Goal: Task Accomplishment & Management: Complete application form

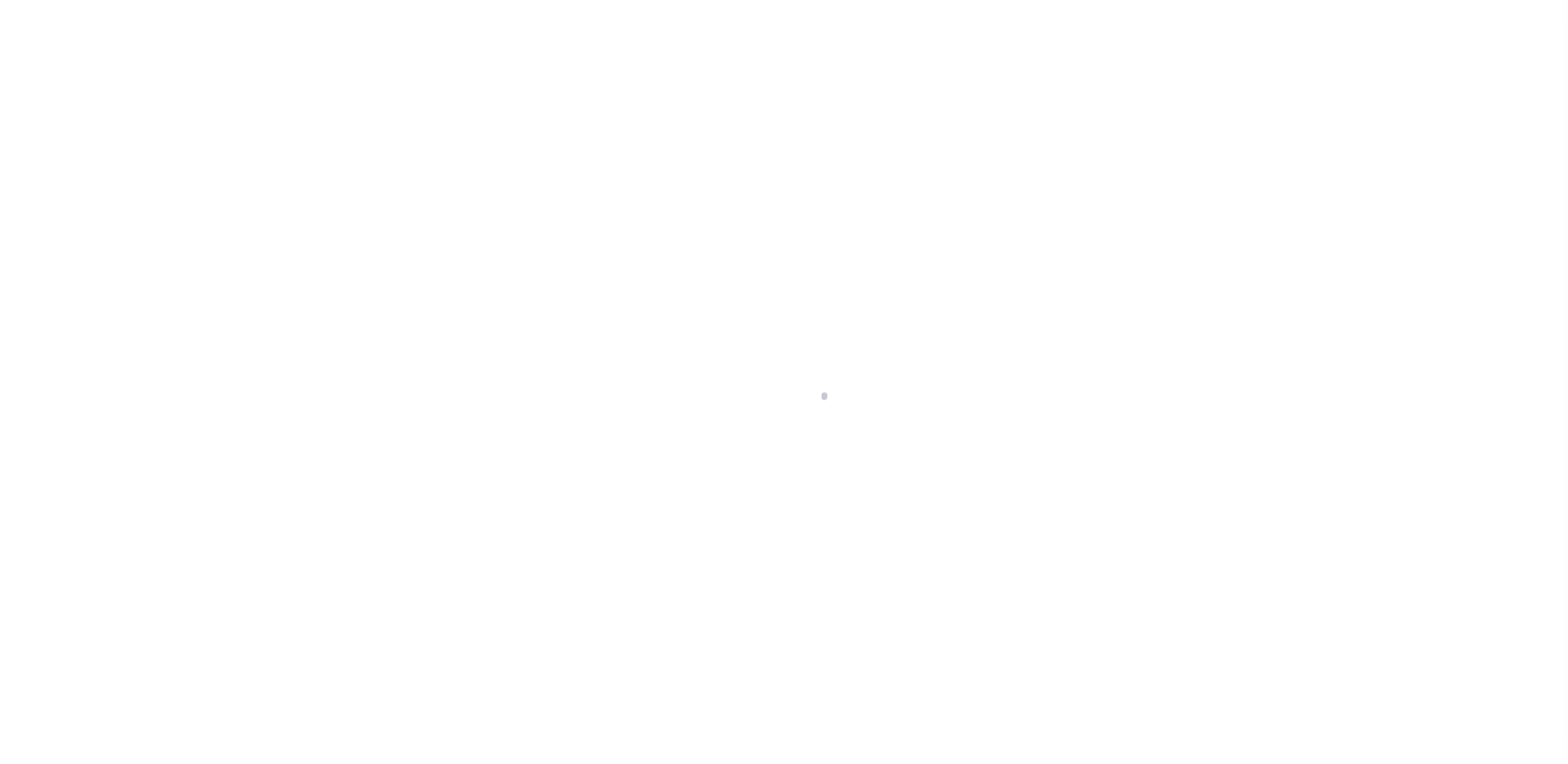
scroll to position [29, 0]
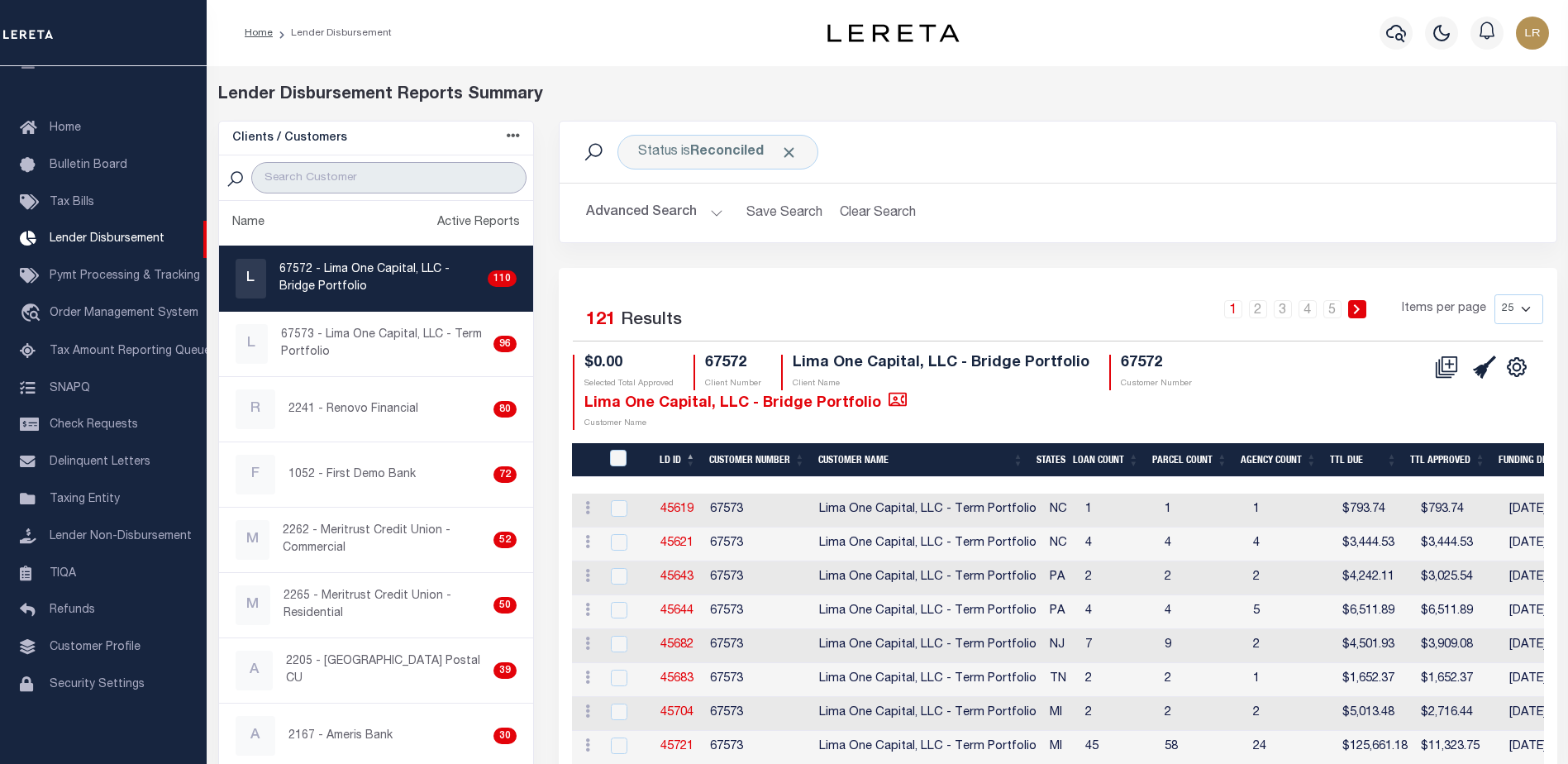
click at [363, 175] on input "search" at bounding box center [388, 177] width 275 height 31
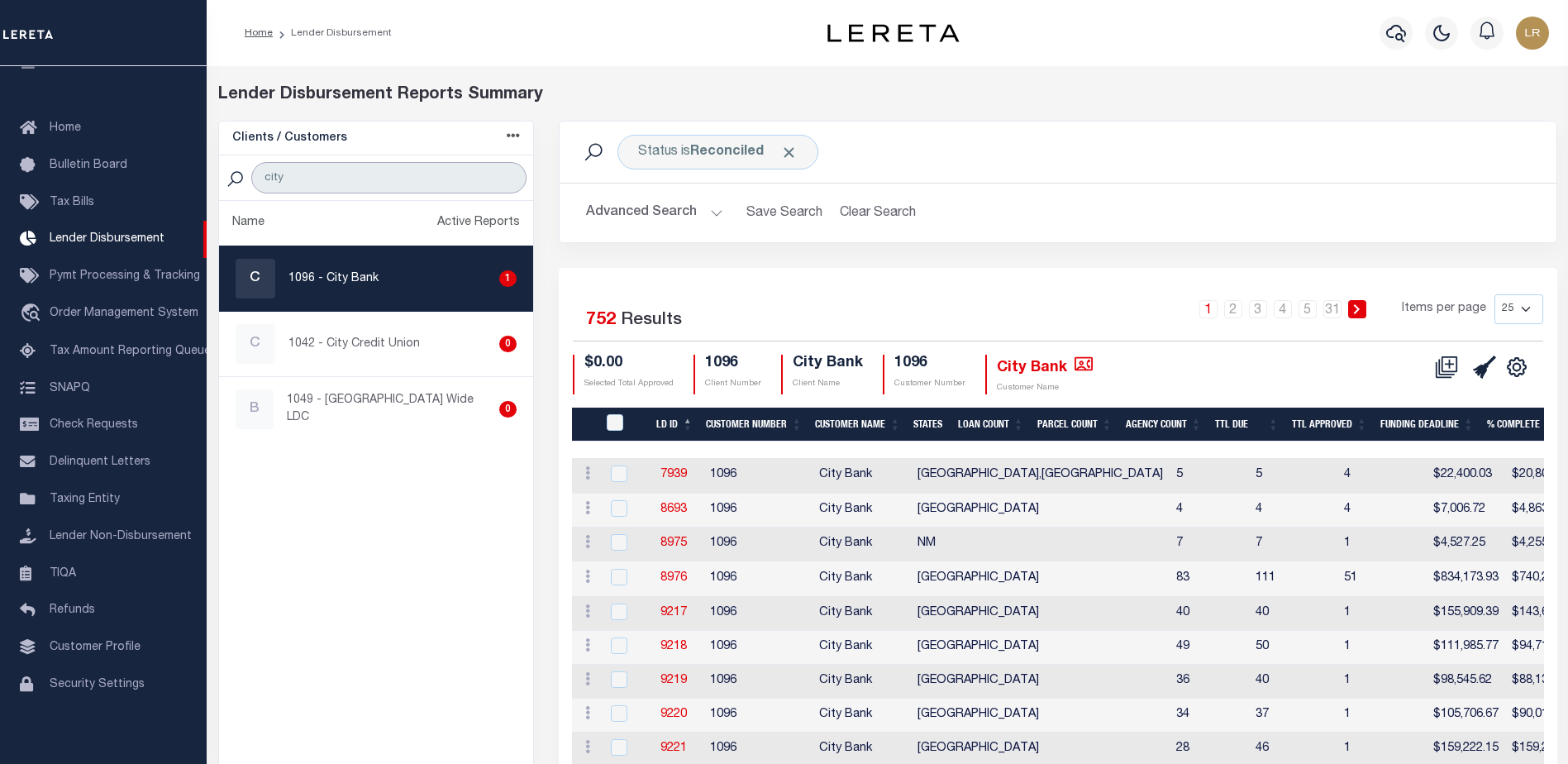
type input "city"
click at [690, 417] on th "LD ID" at bounding box center [675, 425] width 50 height 34
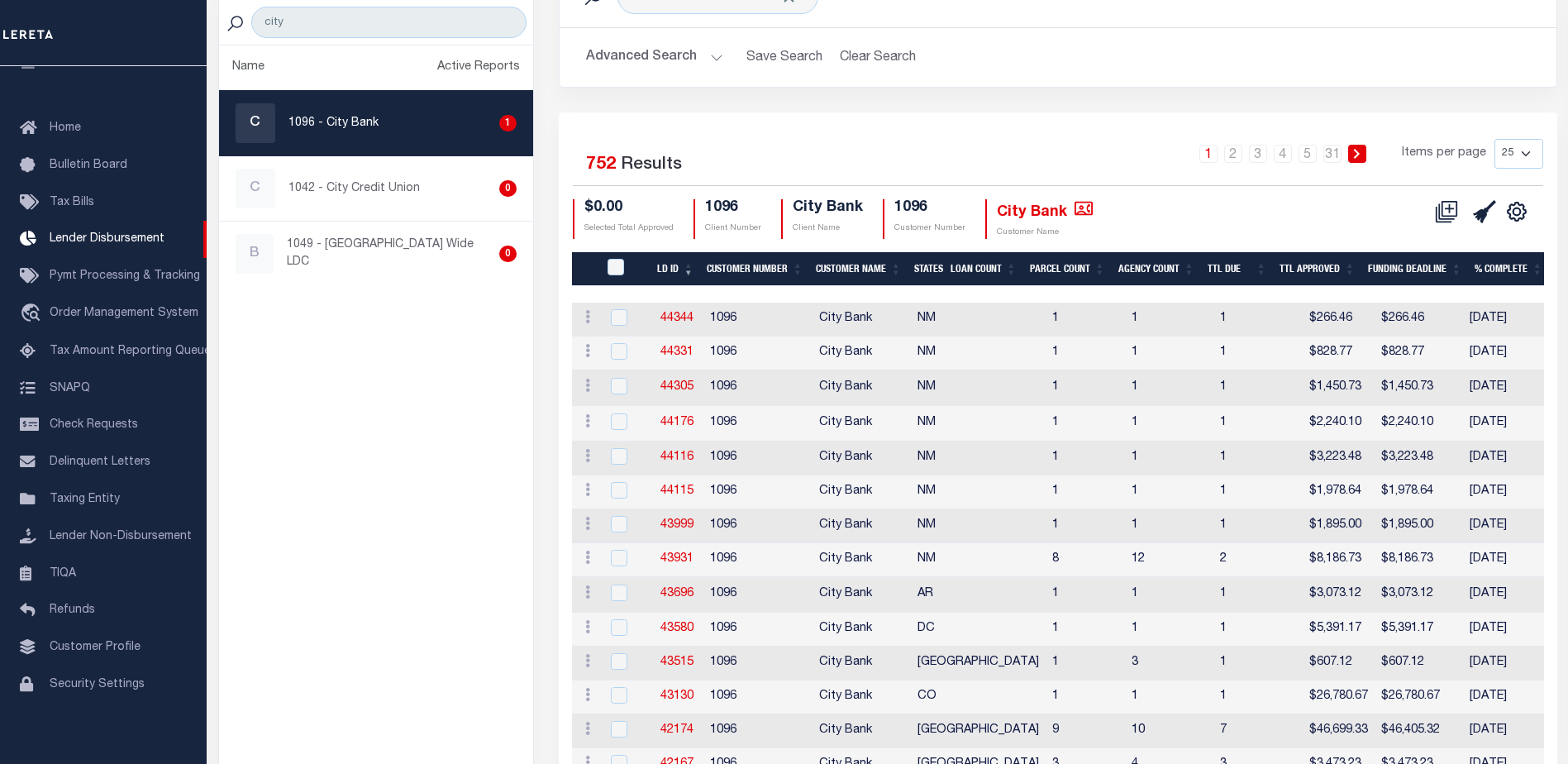
scroll to position [0, 0]
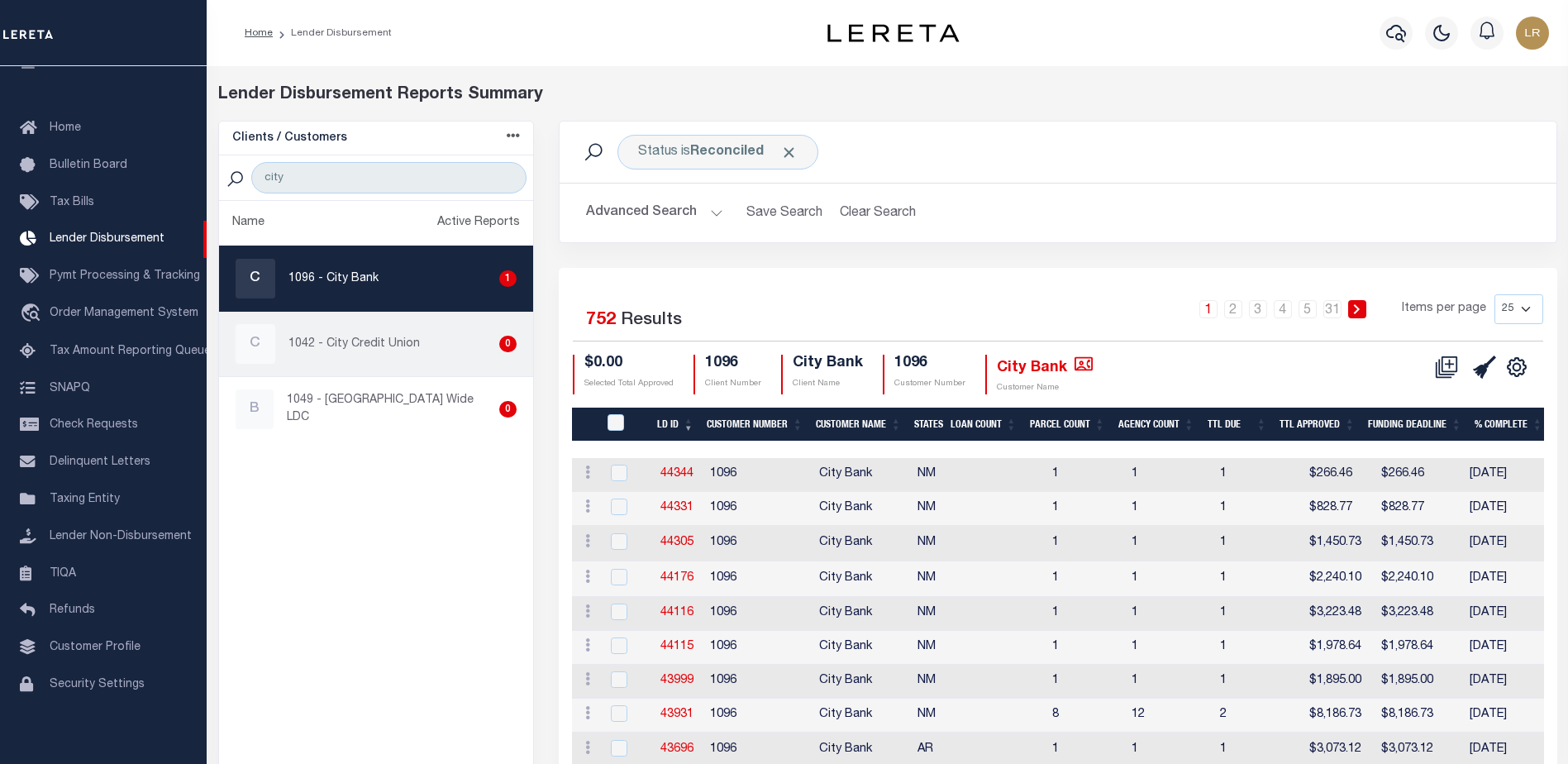
click at [424, 355] on div "C 1042 - City Credit Union 0" at bounding box center [376, 344] width 282 height 40
checkbox input "true"
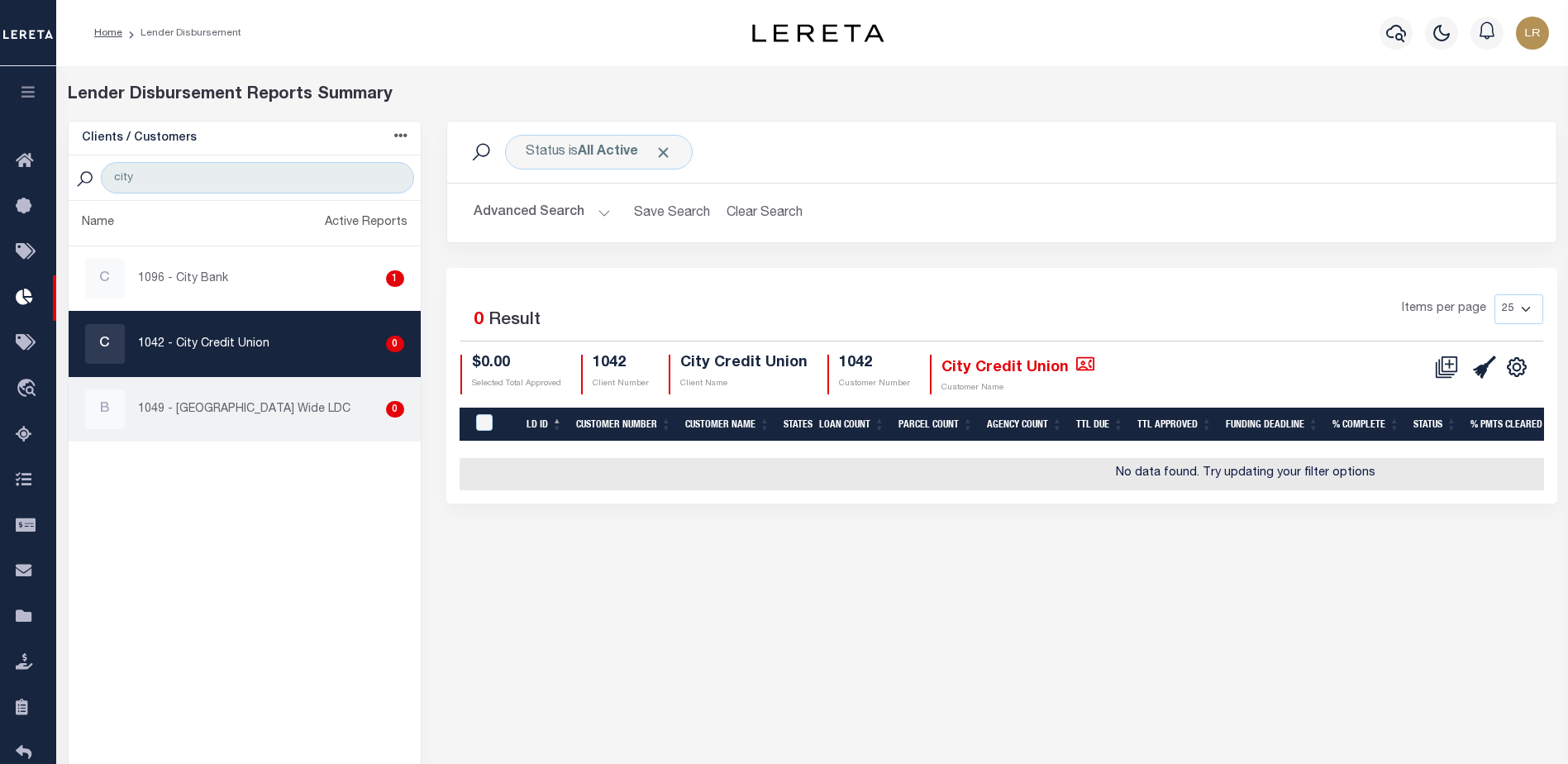
click at [251, 410] on p "1049 - [GEOGRAPHIC_DATA] Wide LDC" at bounding box center [244, 410] width 213 height 18
checkbox input "true"
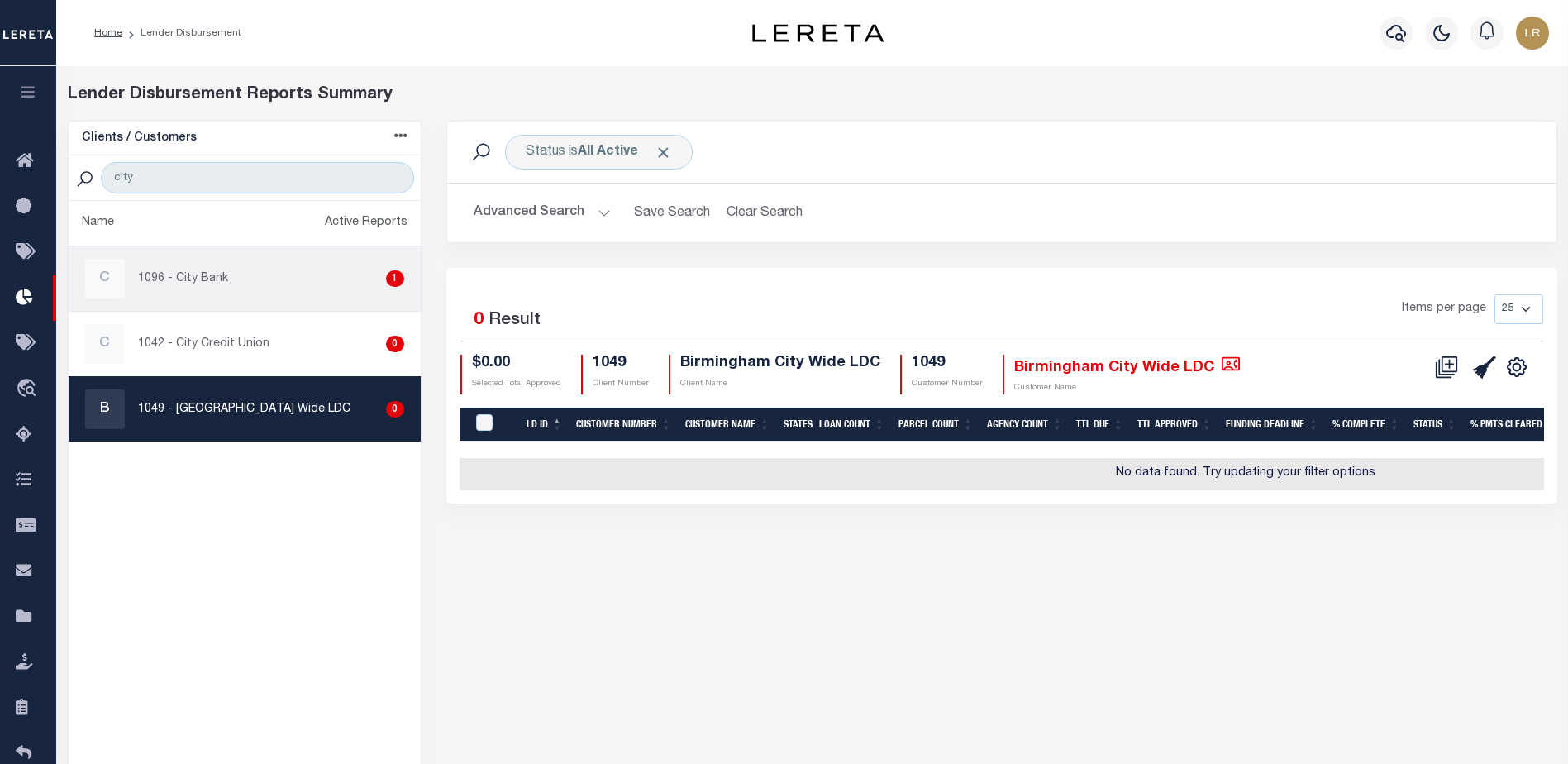
click at [222, 293] on div "C 1096 - City Bank 1" at bounding box center [245, 279] width 319 height 40
checkbox input "true"
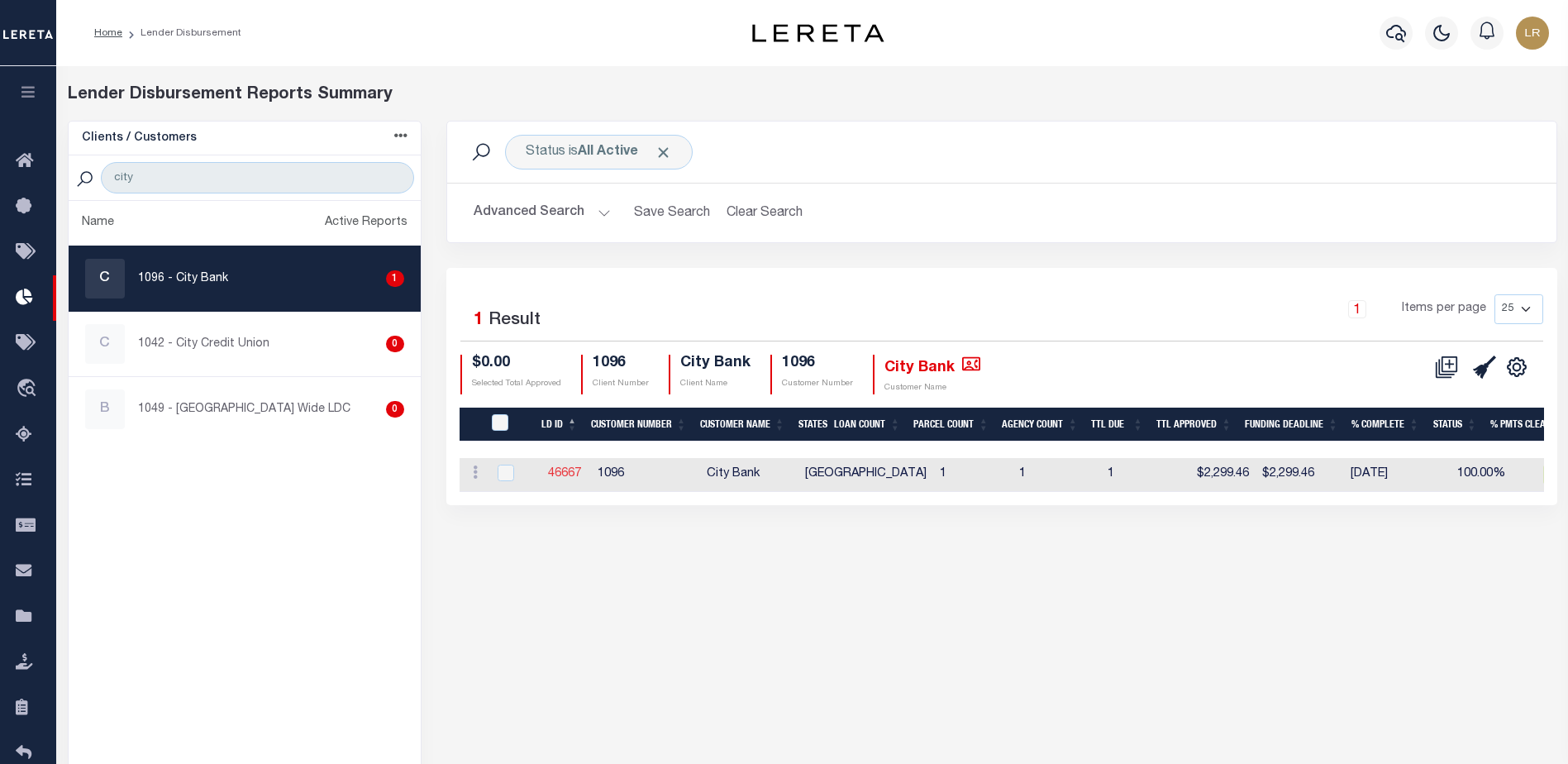
click at [579, 468] on link "46667" at bounding box center [564, 474] width 33 height 12
checkbox input "true"
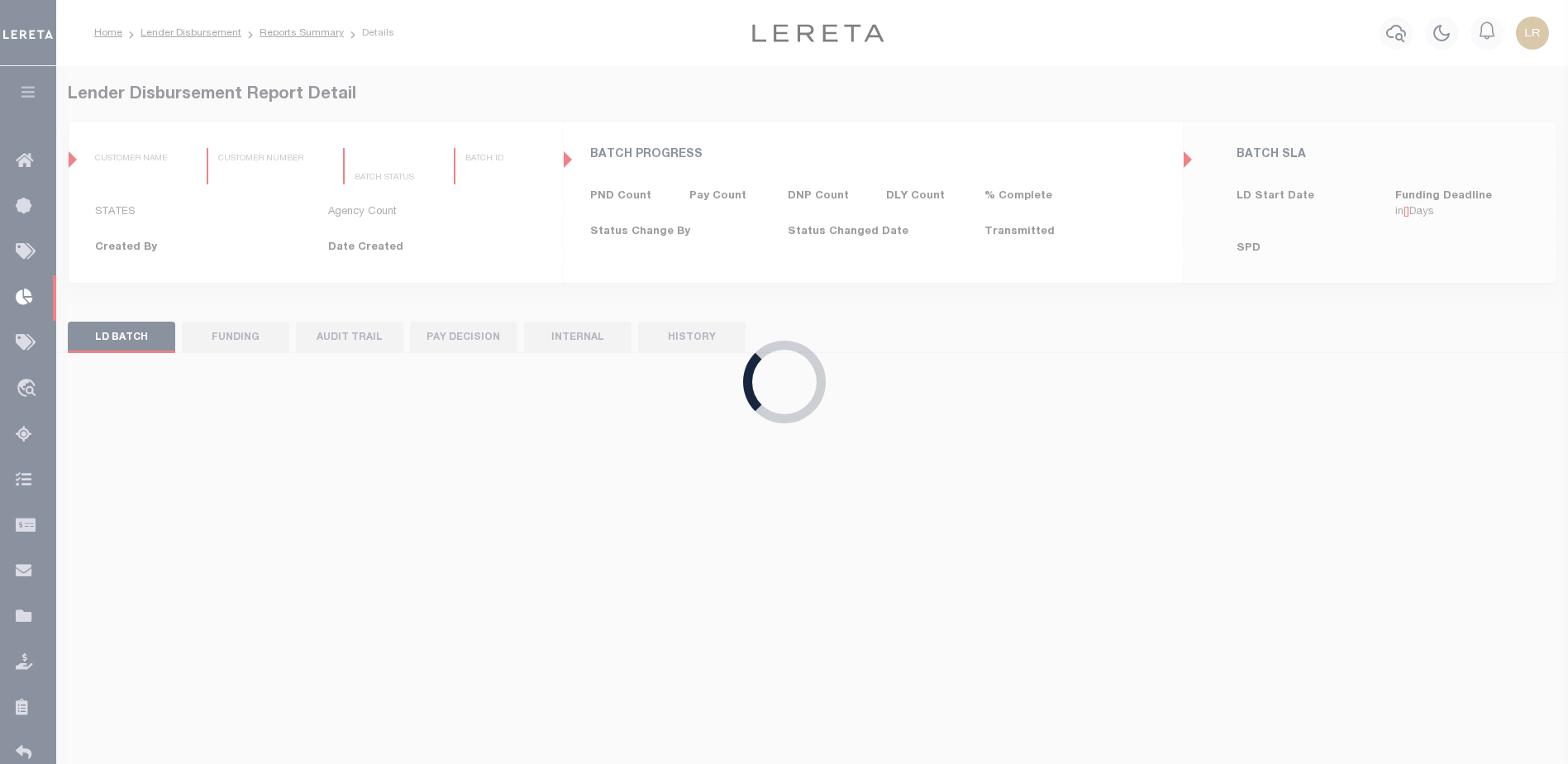
type input "$0.00"
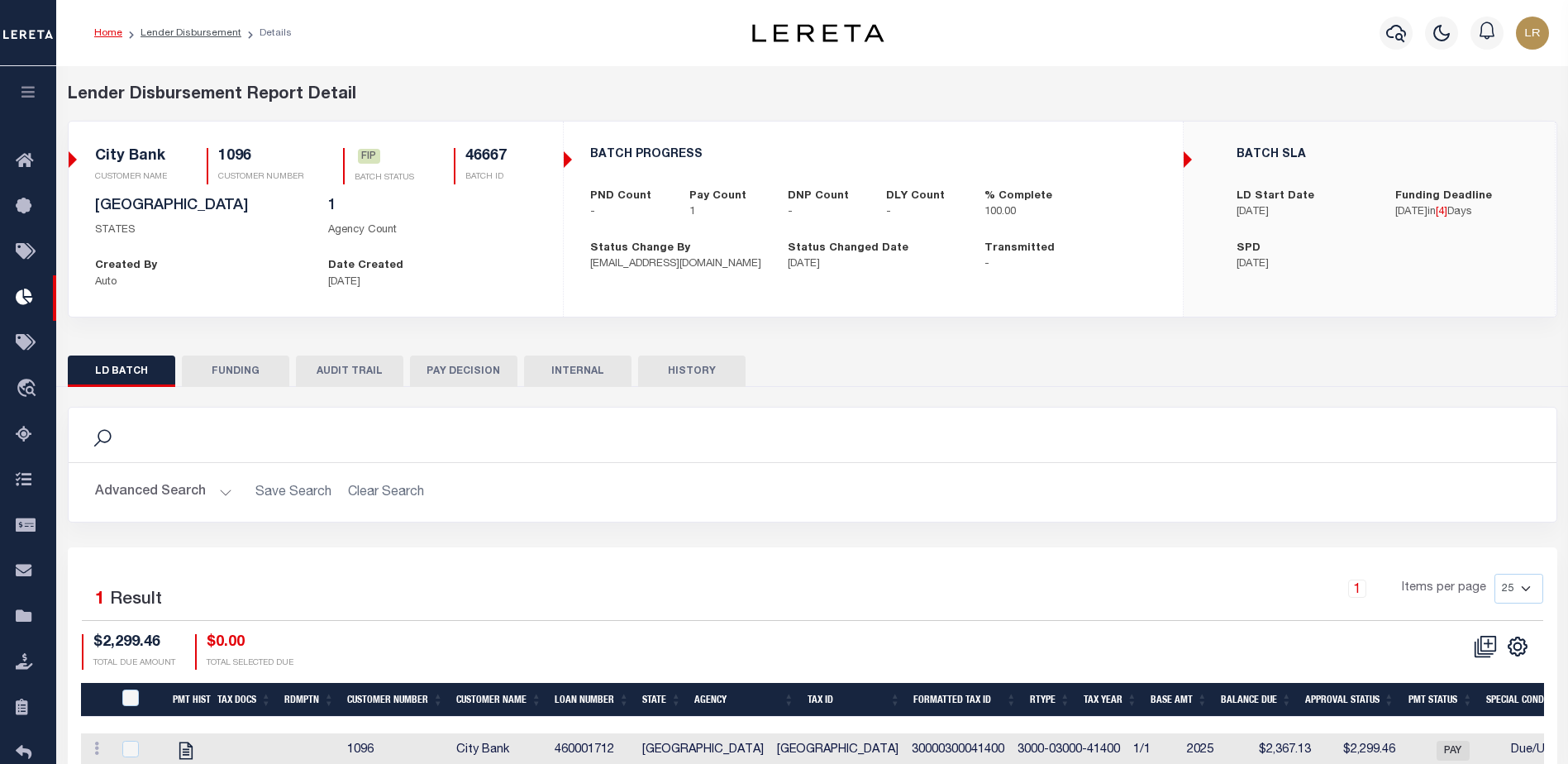
click at [246, 386] on button "FUNDING" at bounding box center [235, 370] width 108 height 31
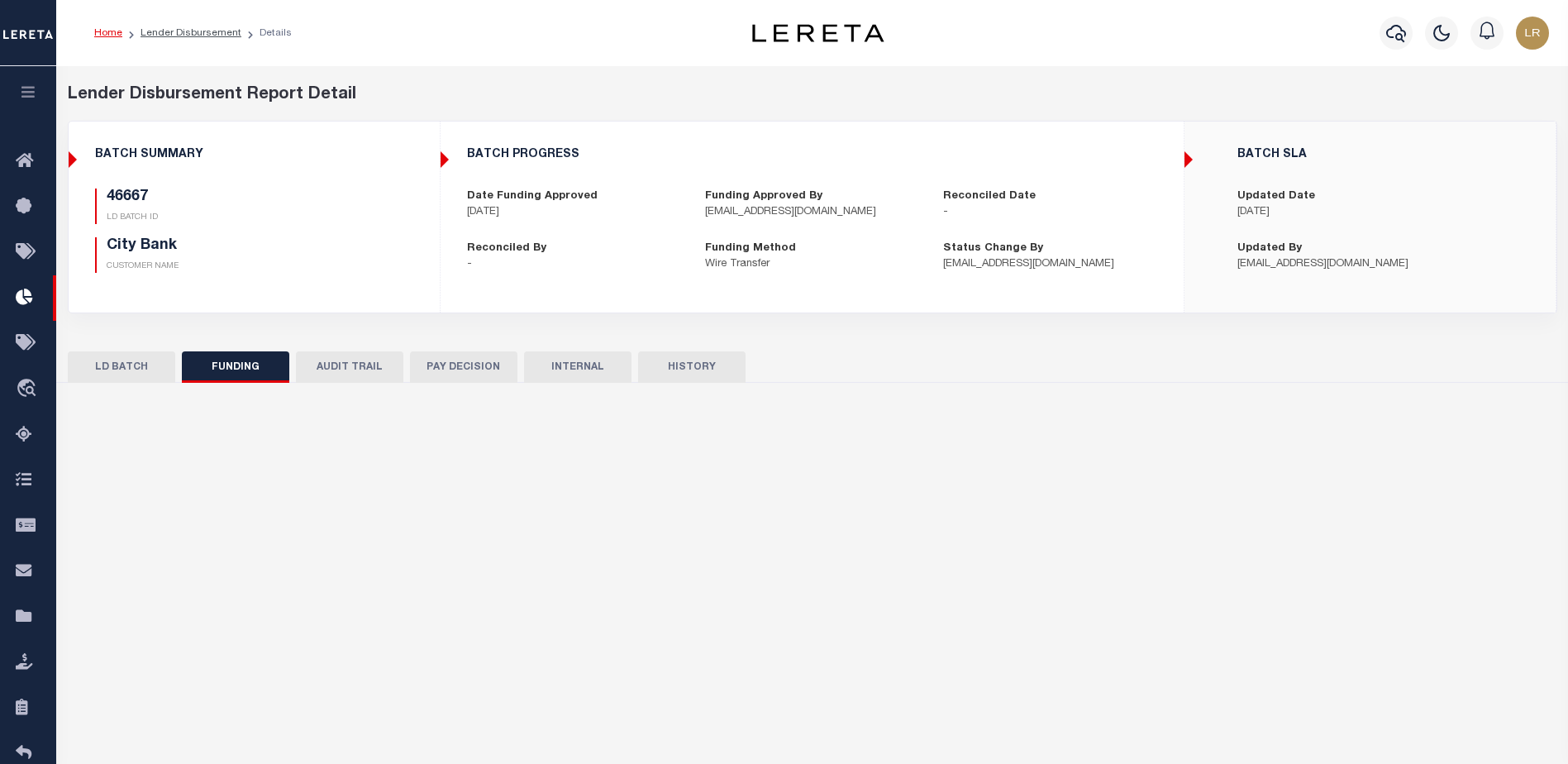
type input "$2,299.46"
type input "$0"
type input "10/20/2025"
select select "100"
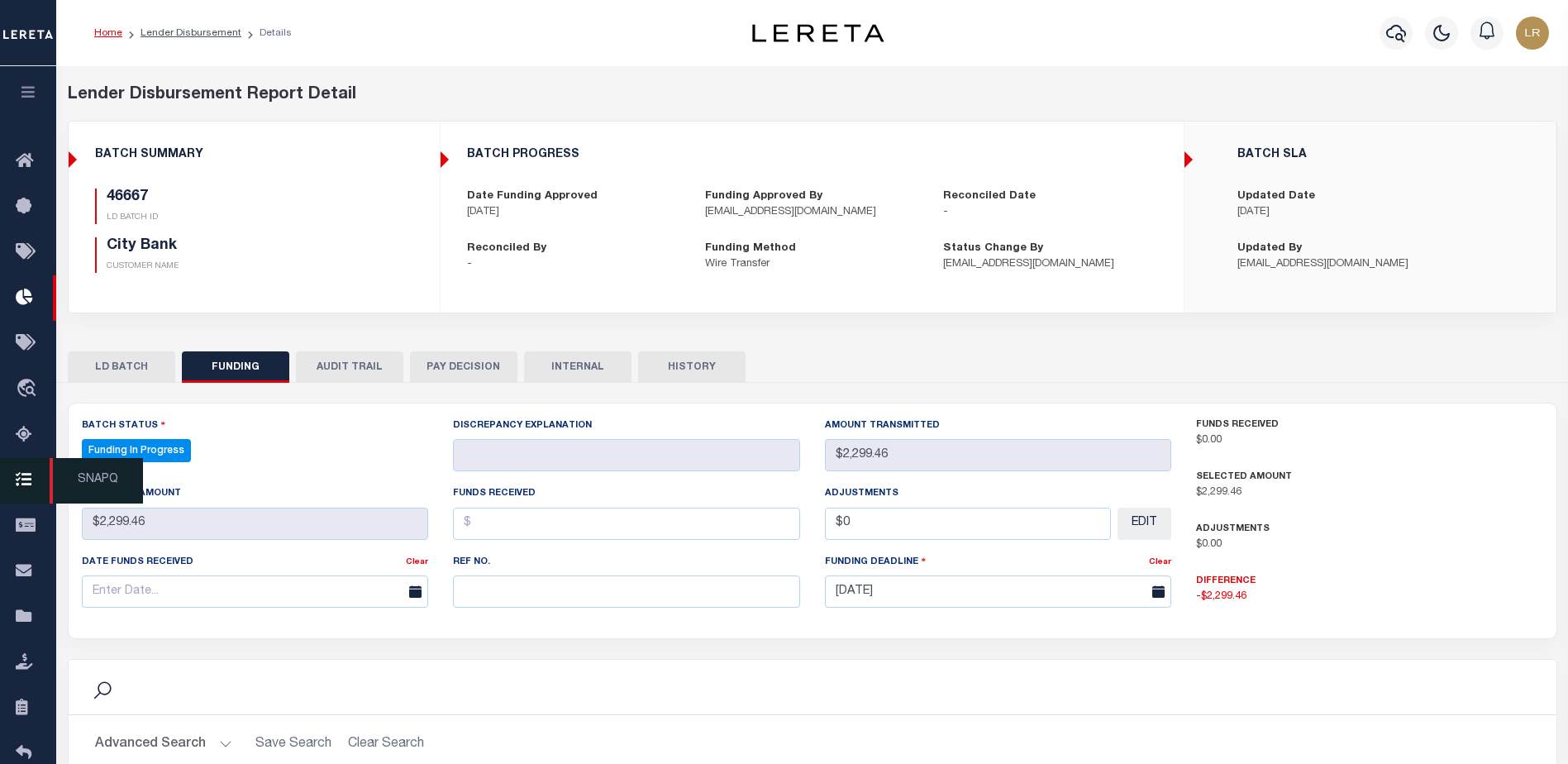
select select "100"
click at [503, 601] on input "text" at bounding box center [626, 591] width 347 height 32
paste input "20251010MMQFMP2700355210101535FT03"
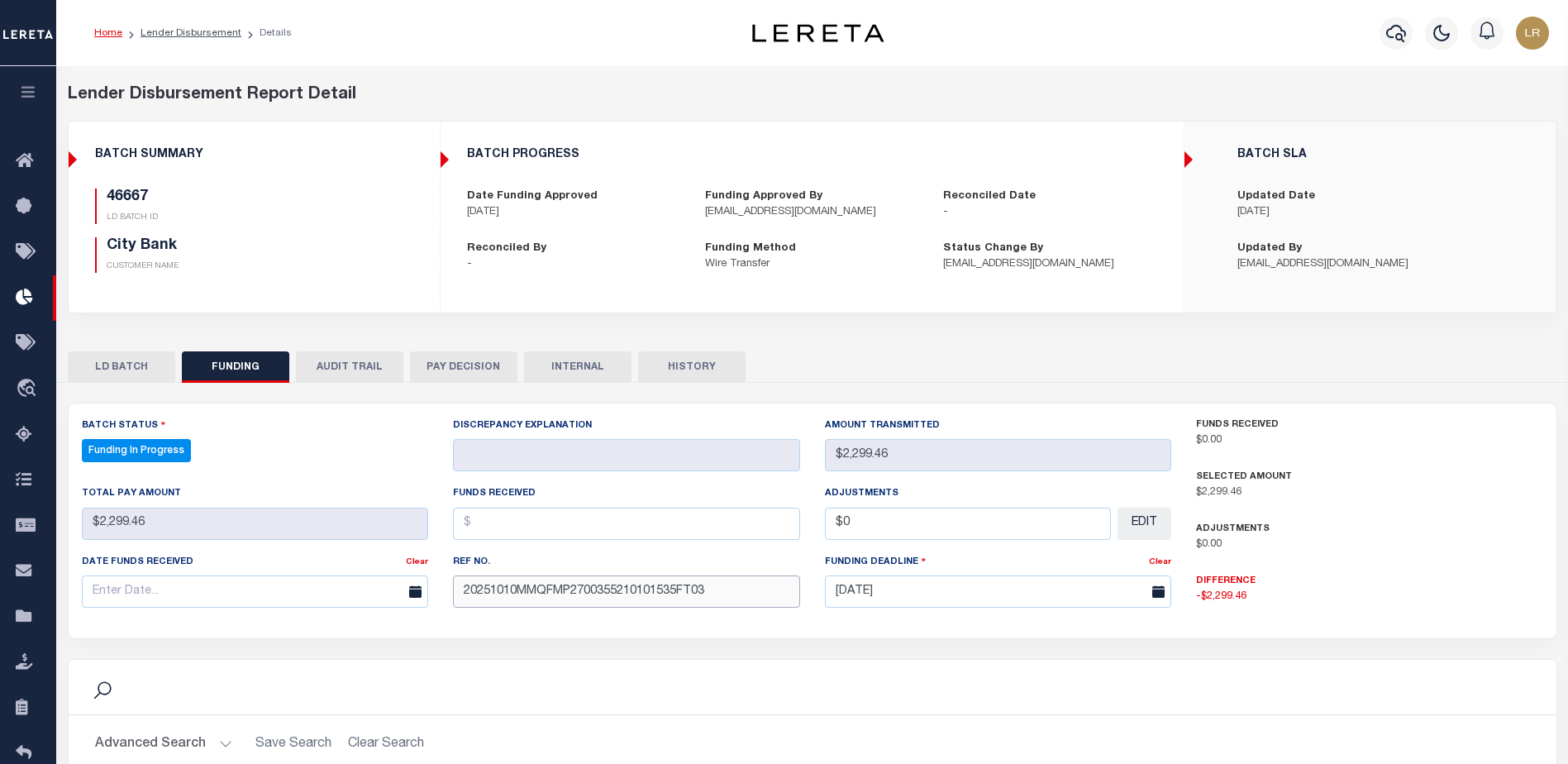
click at [481, 603] on input "20251010MMQFMP2700355210101535FT03" at bounding box center [626, 591] width 347 height 32
type input "20251010MMQFMP2700355210101535FT03"
click at [488, 533] on input "text" at bounding box center [626, 524] width 347 height 32
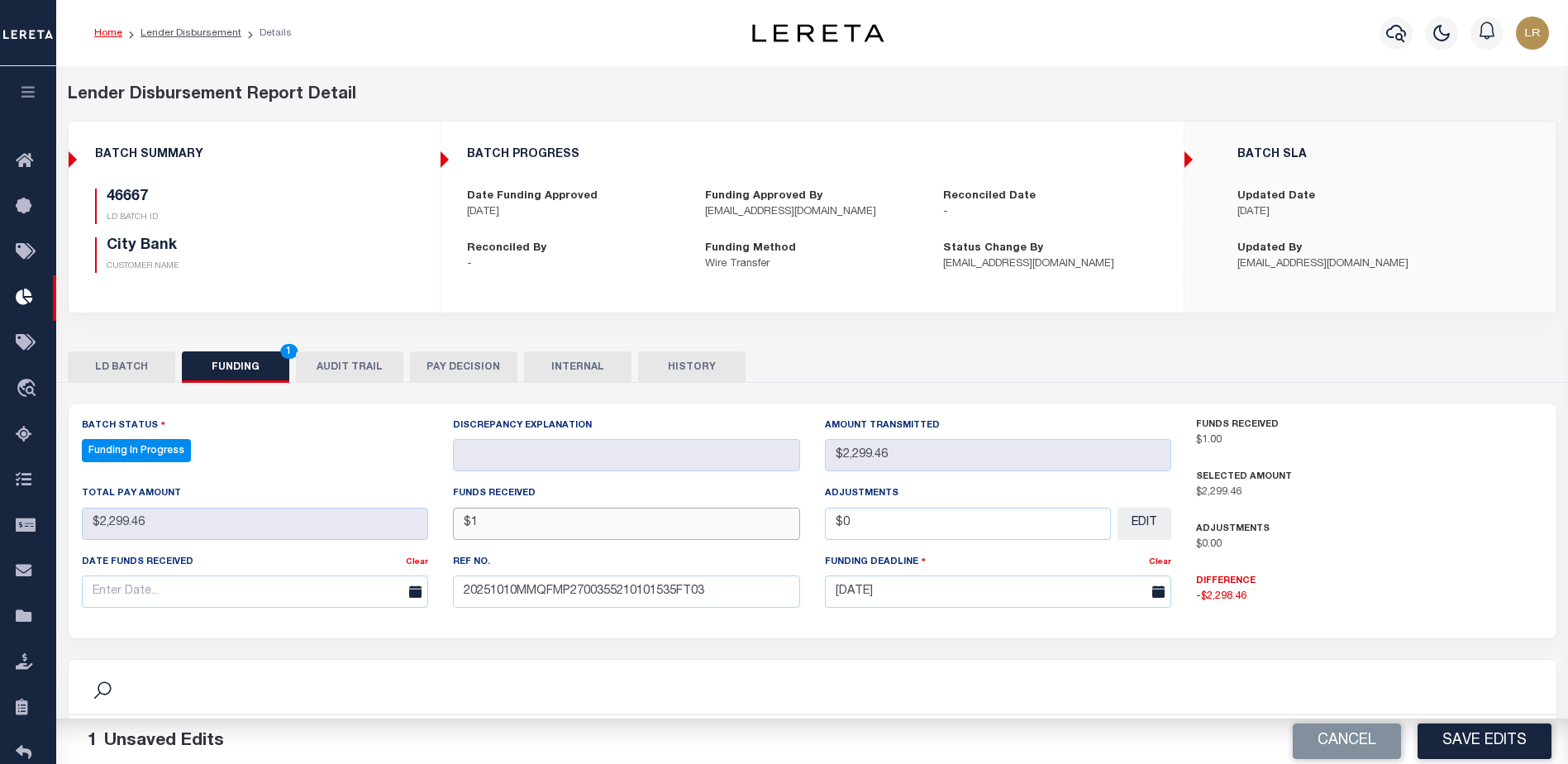
type input "$"
type input "$2,299.46"
click at [381, 586] on input "text" at bounding box center [255, 591] width 347 height 32
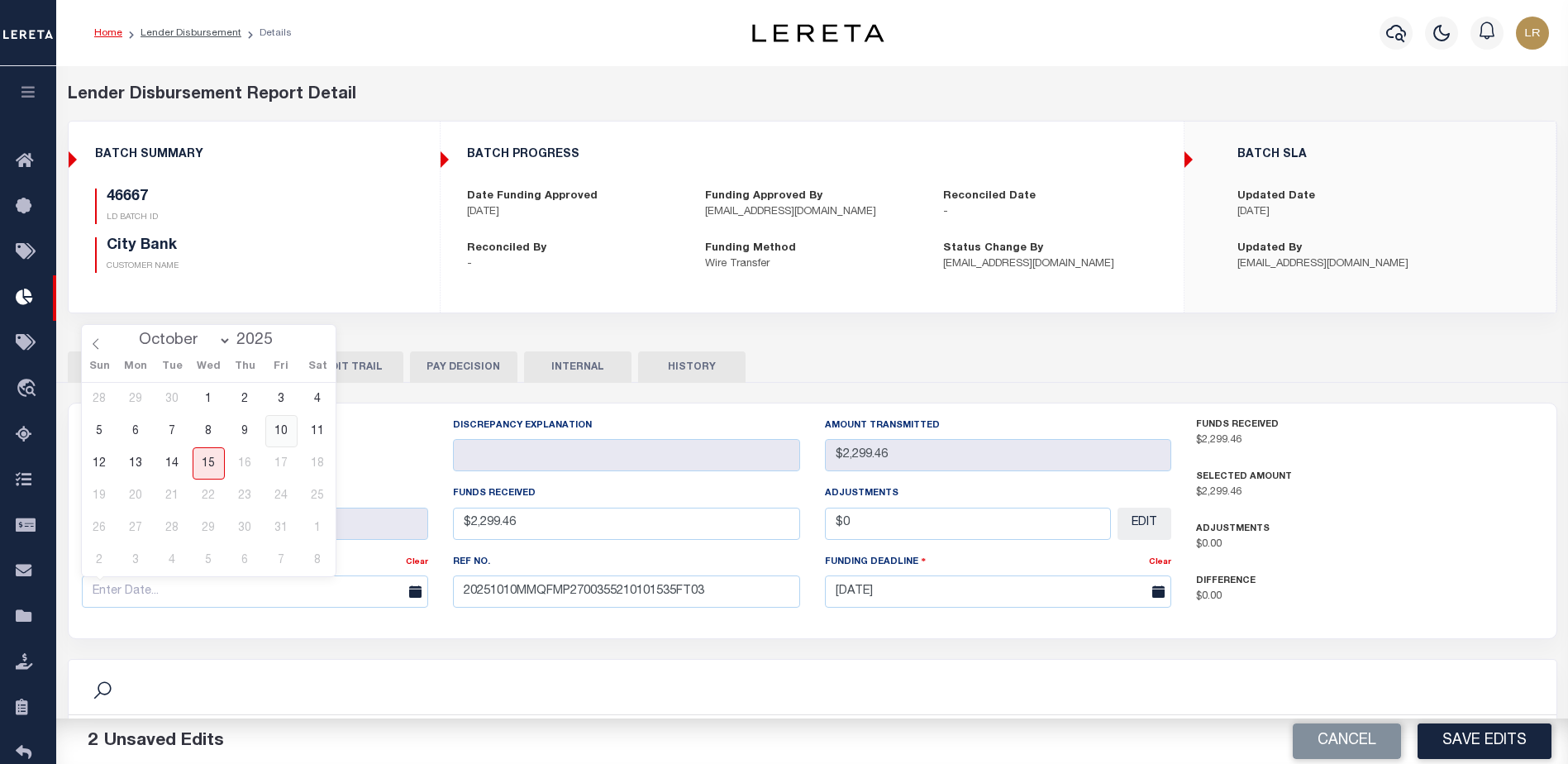
click at [280, 435] on span "10" at bounding box center [281, 431] width 32 height 32
type input "10/10/2025"
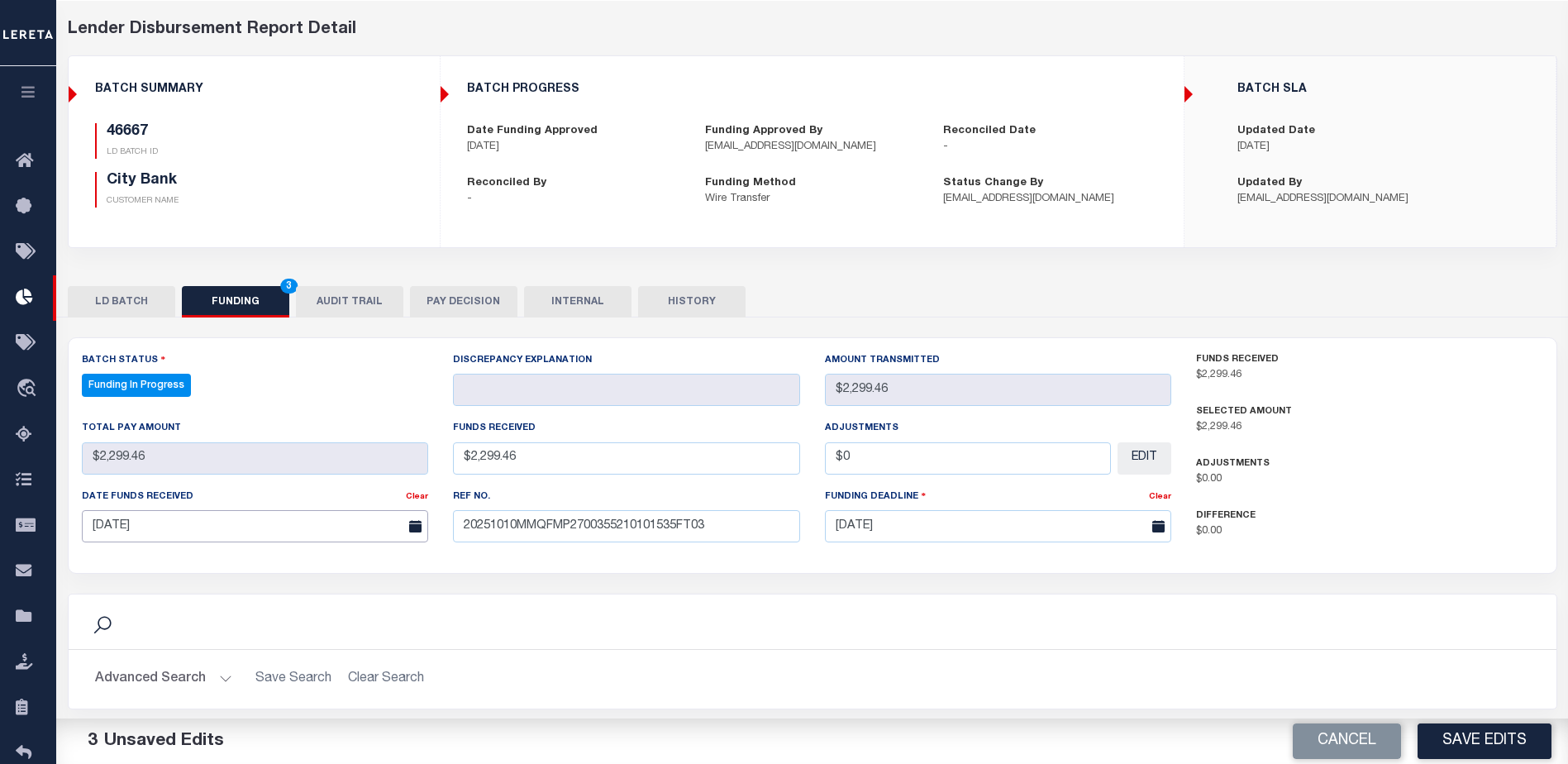
scroll to position [326, 0]
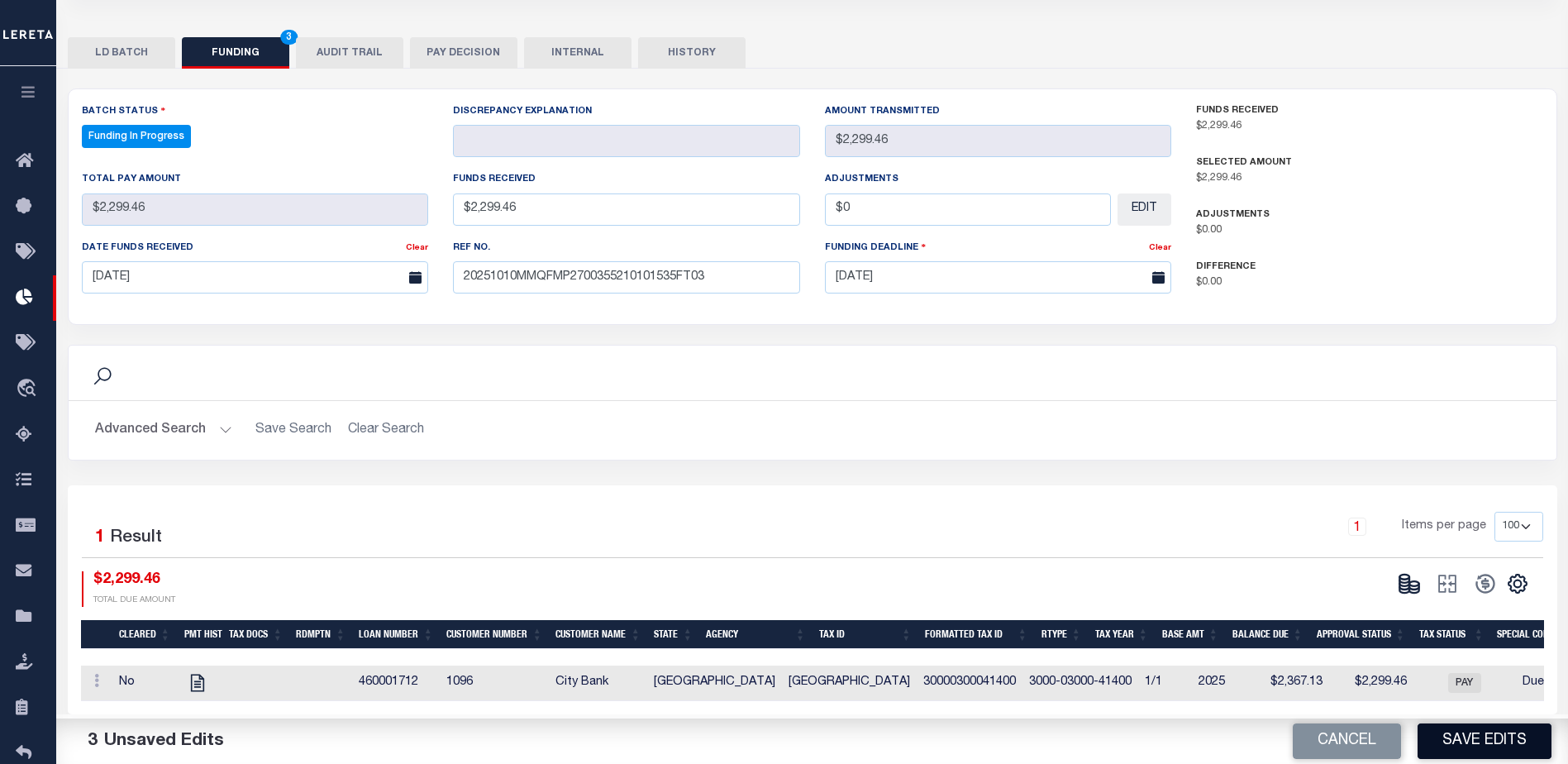
click at [1473, 755] on button "Save Edits" at bounding box center [1484, 742] width 133 height 36
type input "$2,299.46"
type input "$0"
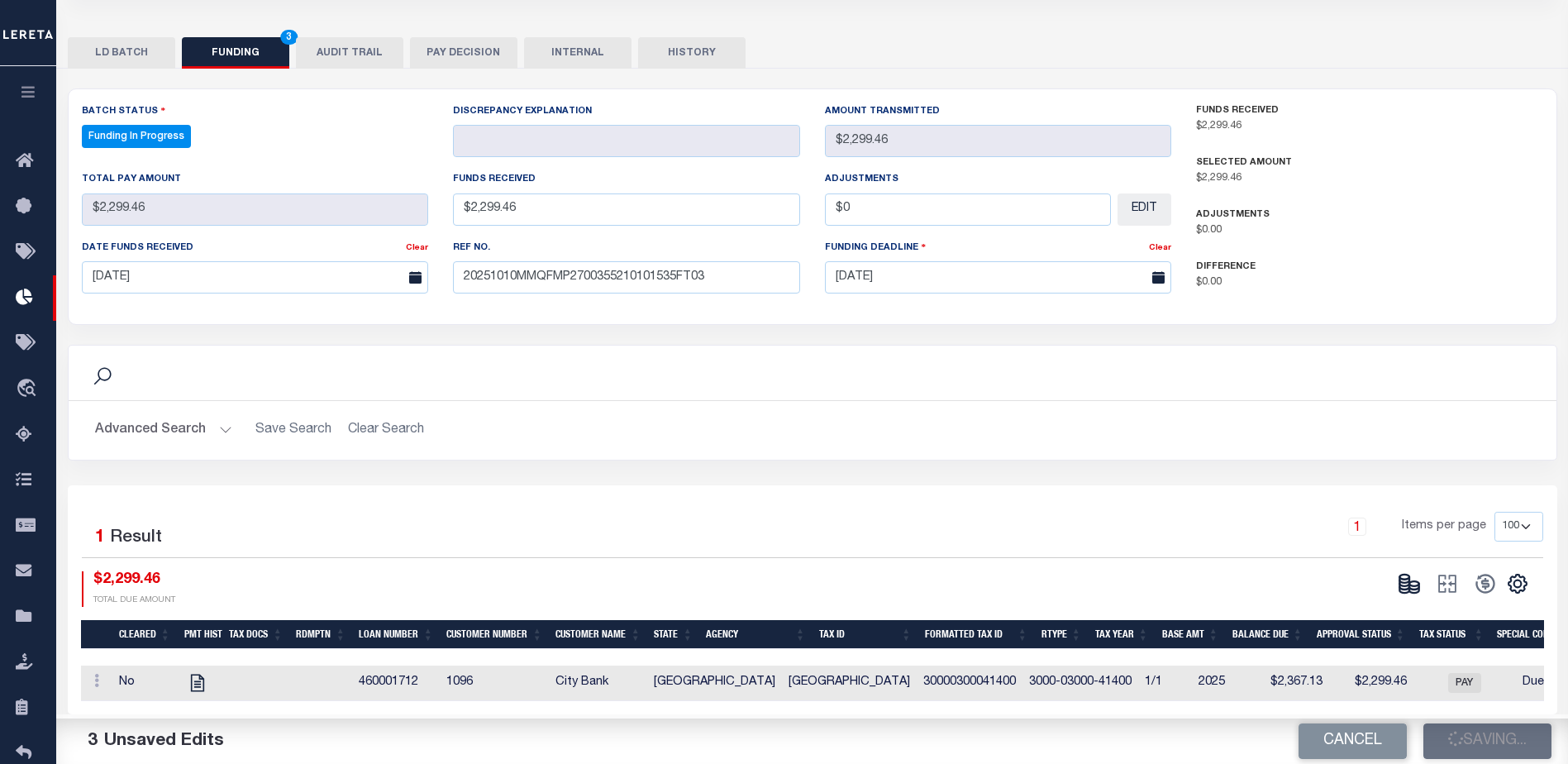
select select "100"
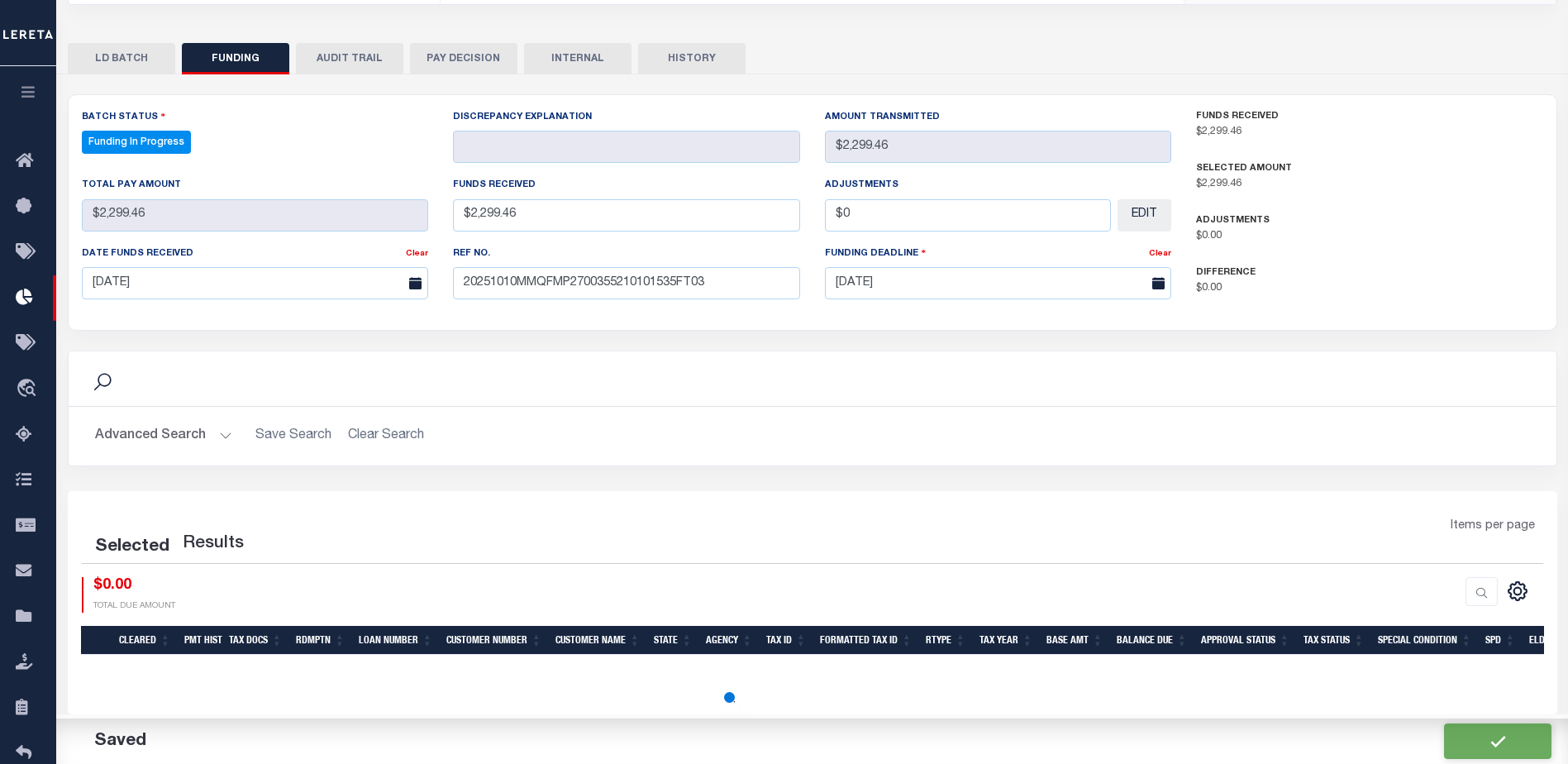
select select "100"
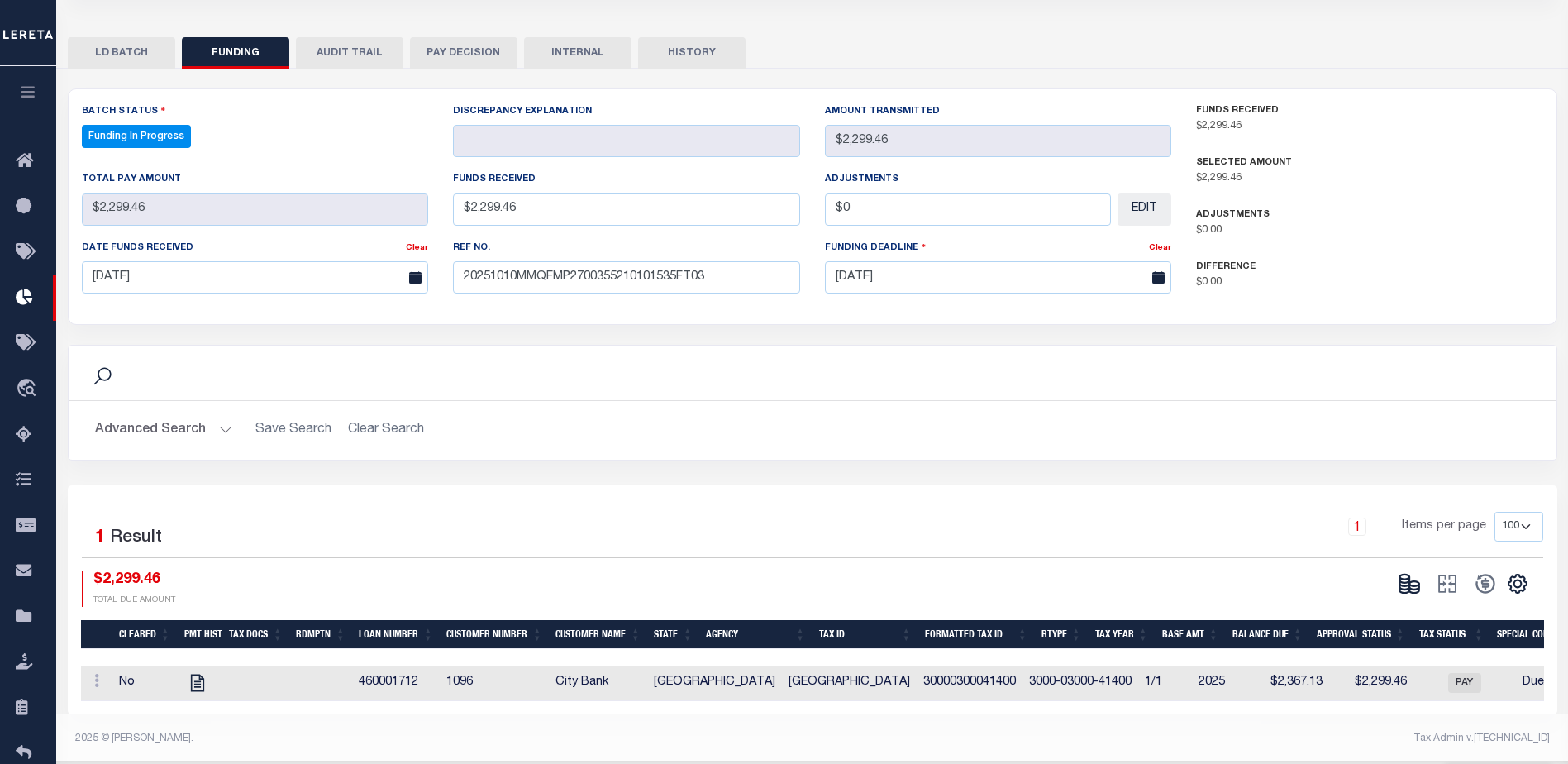
click at [1409, 589] on div "CSV Export Selected Print Show Filter Show Search Columns 0: 1: Cleared 19: SPD" at bounding box center [1460, 589] width 141 height 36
click at [1411, 584] on icon at bounding box center [1413, 587] width 10 height 6
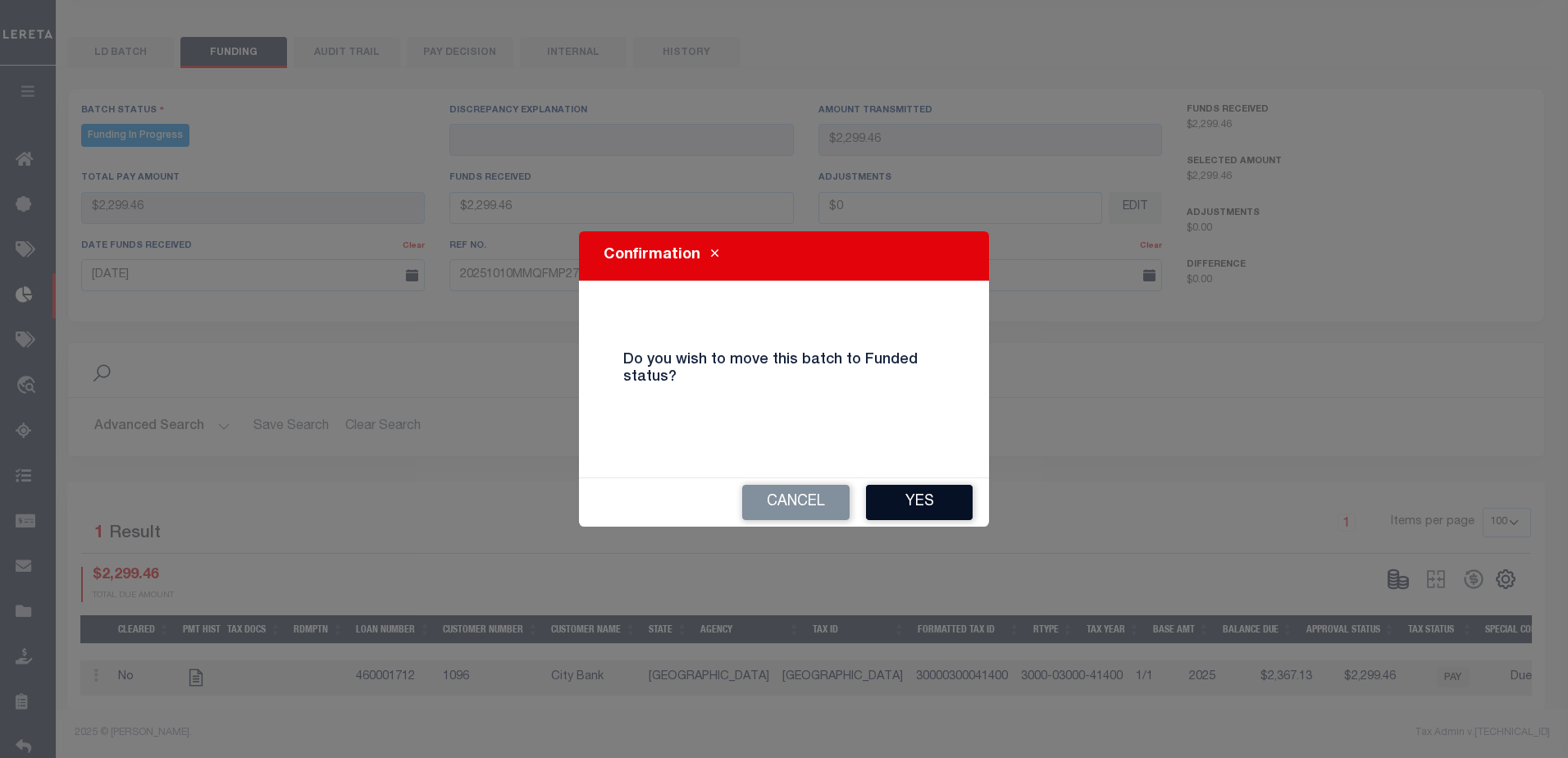
click at [901, 502] on button "Yes" at bounding box center [919, 503] width 107 height 35
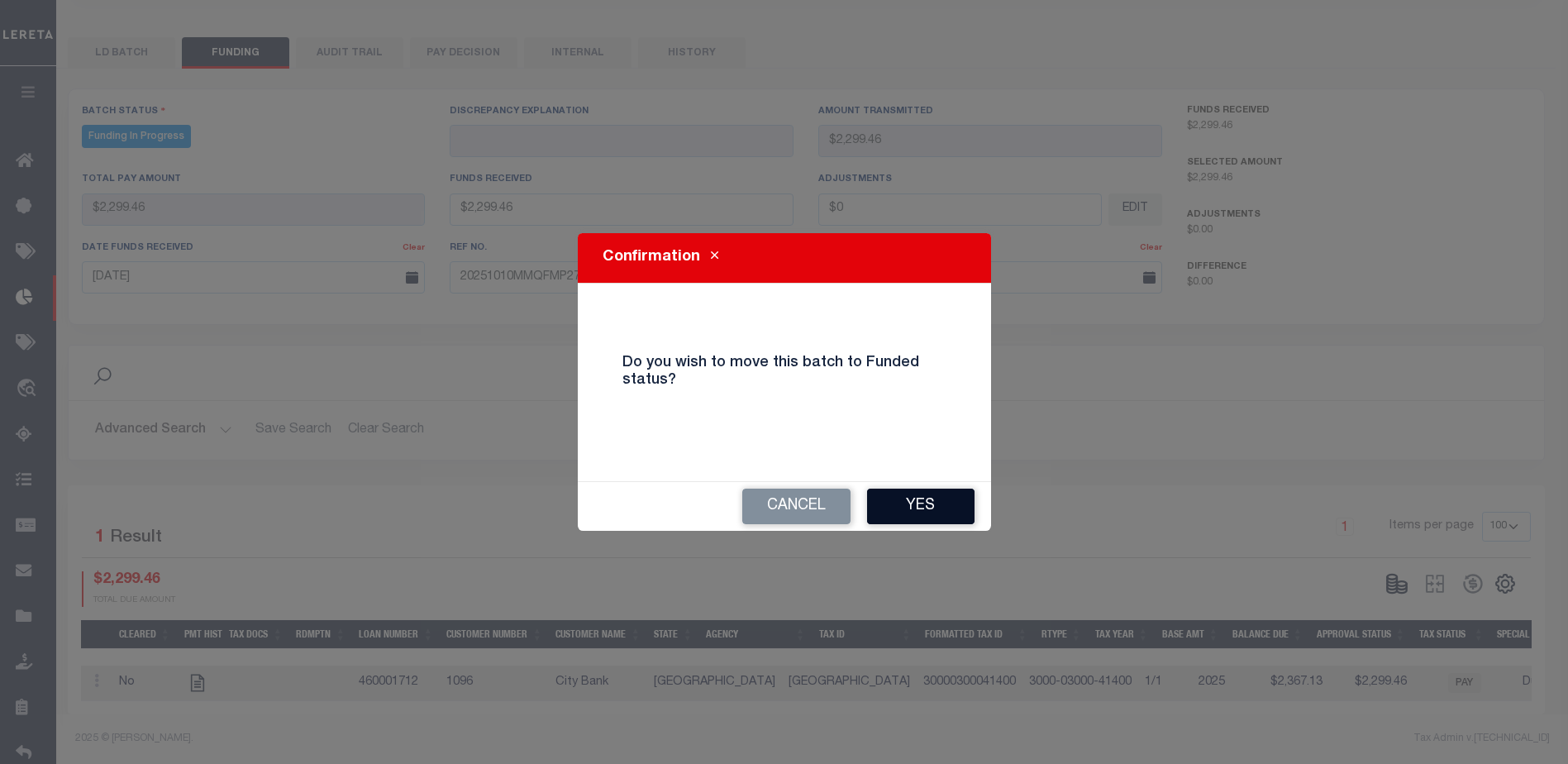
type input "$2,299.46"
type input "$0"
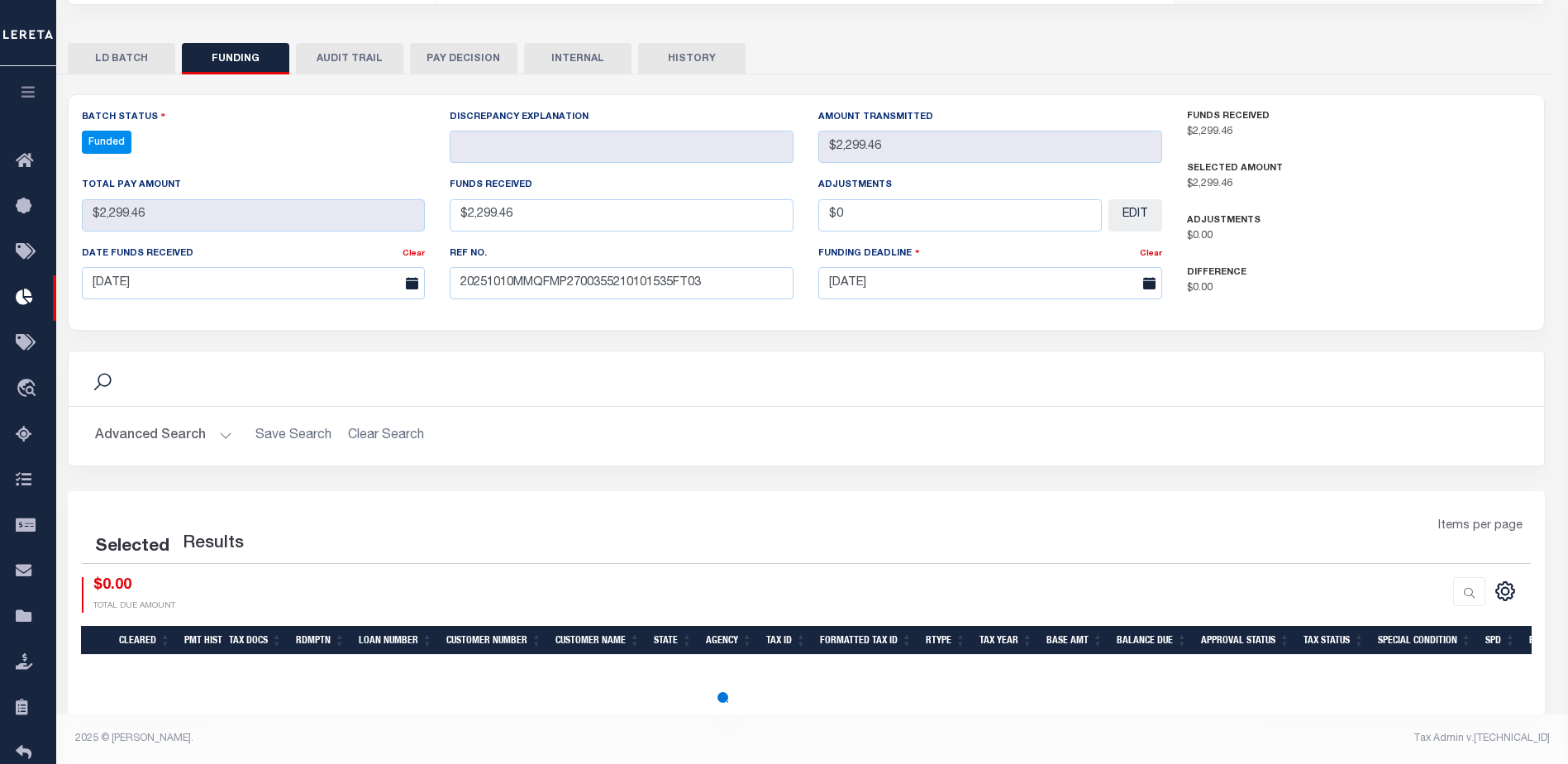
select select "100"
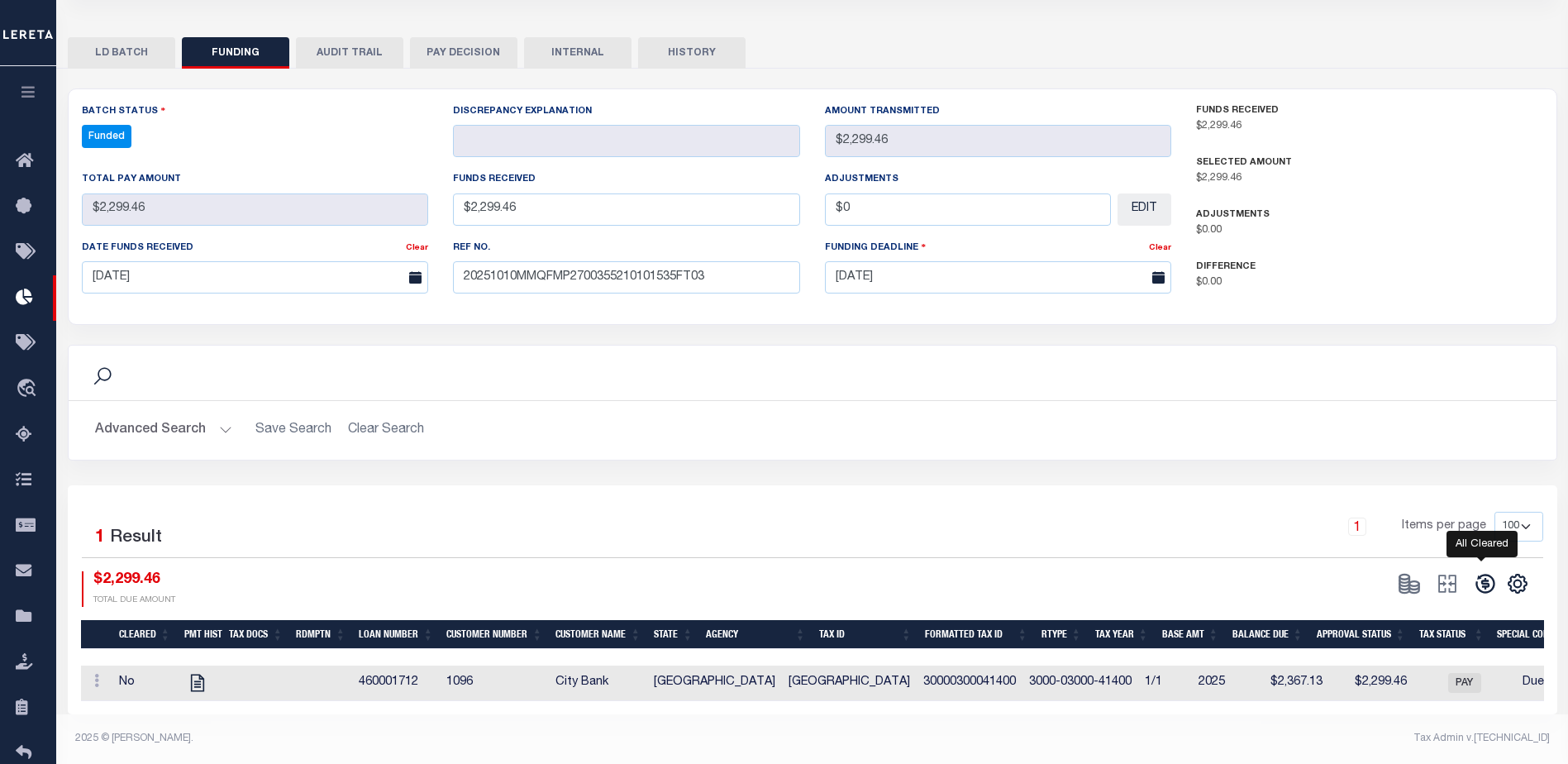
click at [1490, 583] on icon at bounding box center [1485, 584] width 23 height 23
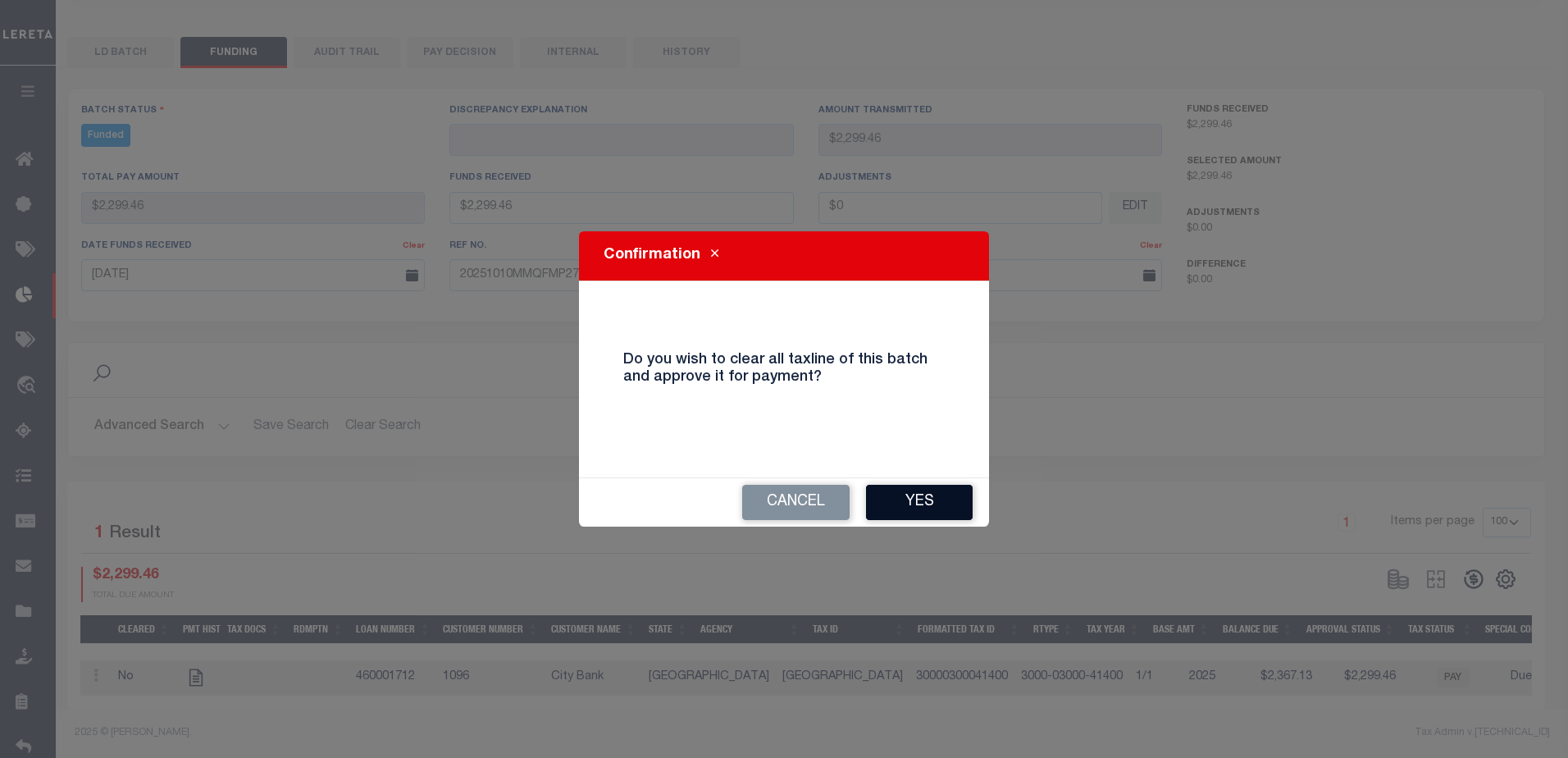
click at [928, 512] on button "Yes" at bounding box center [919, 503] width 107 height 35
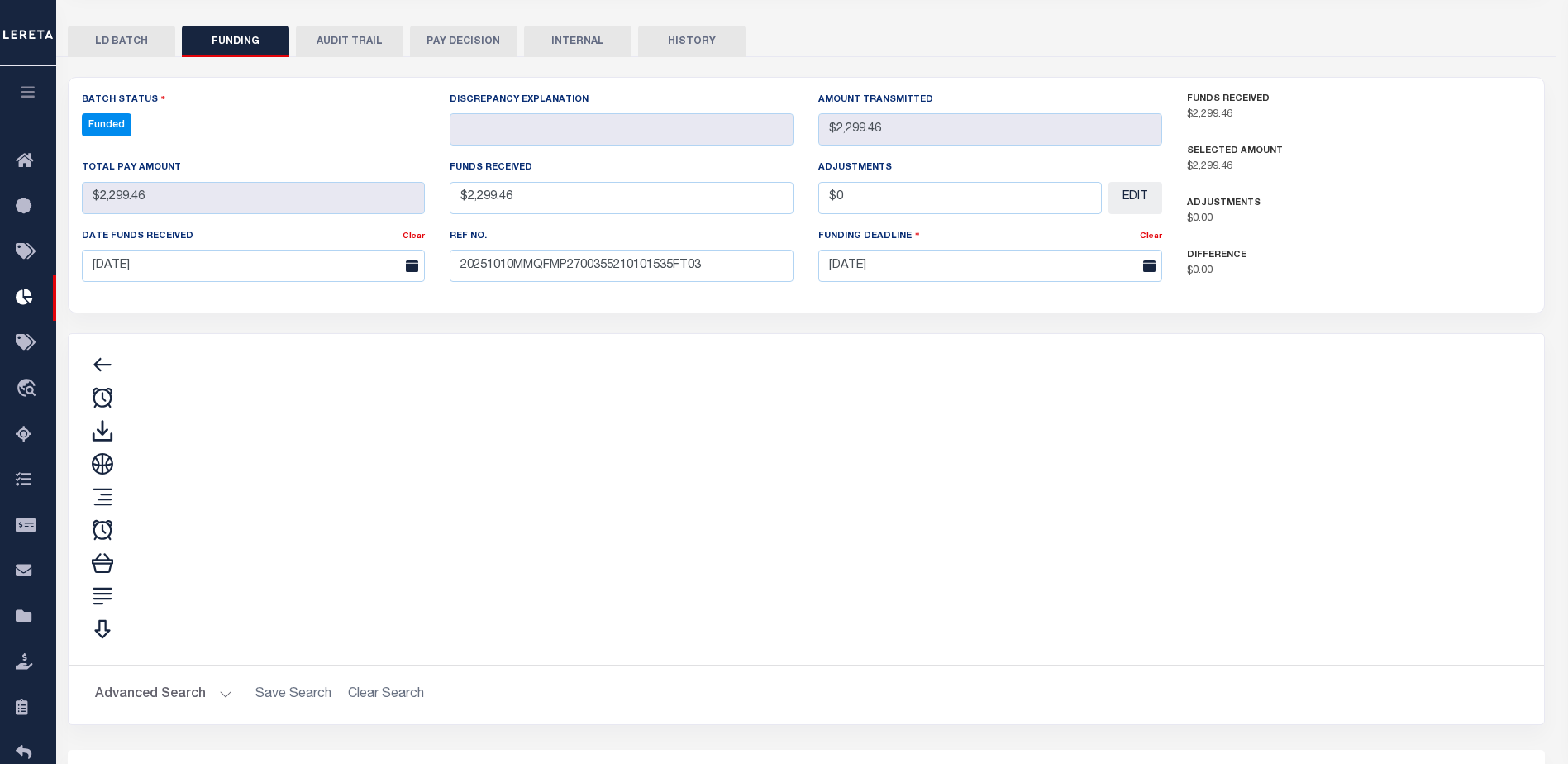
type input "$2,299.46"
type input "$0"
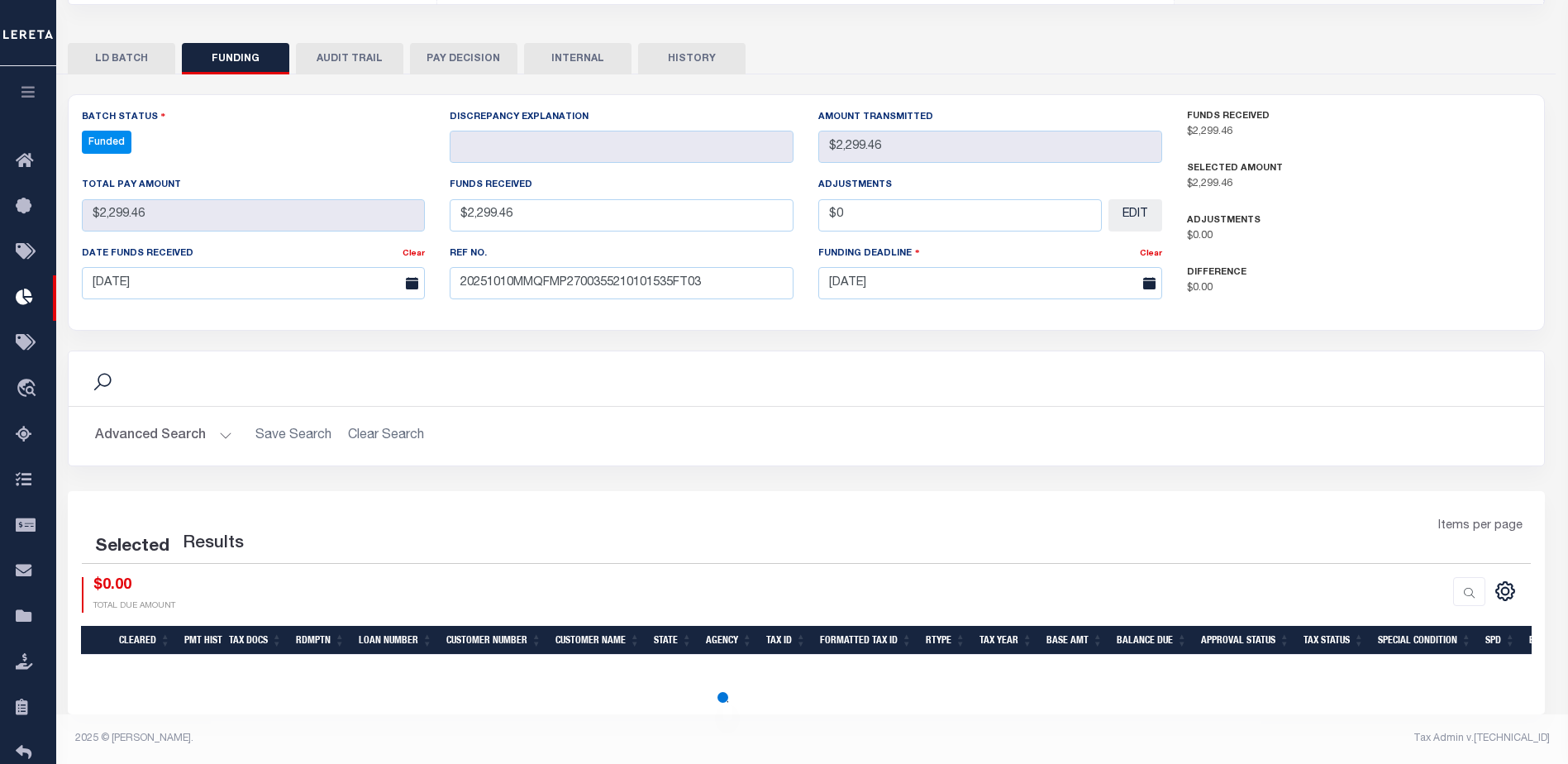
select select "100"
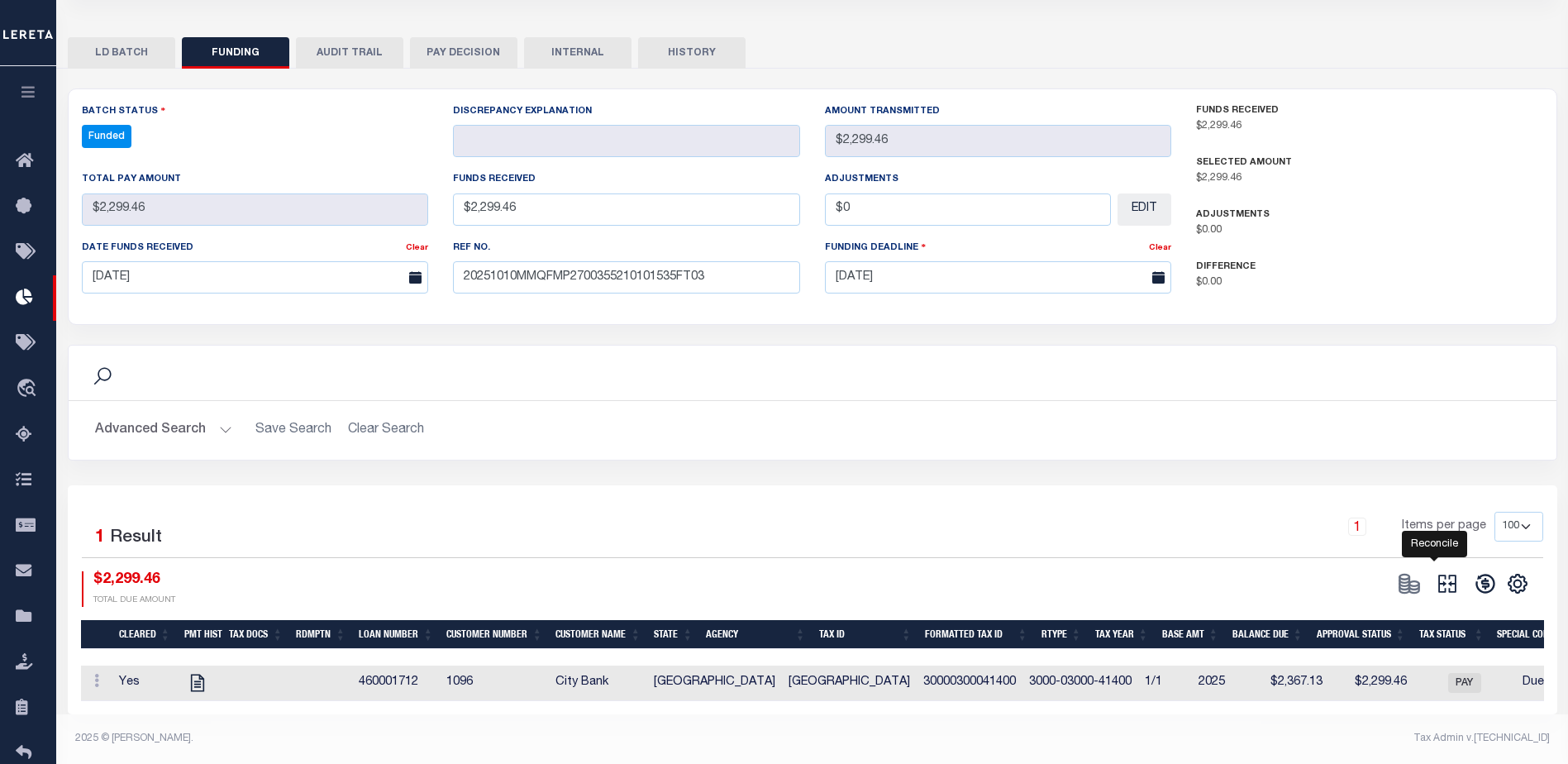
click at [1435, 580] on icon at bounding box center [1447, 584] width 23 height 23
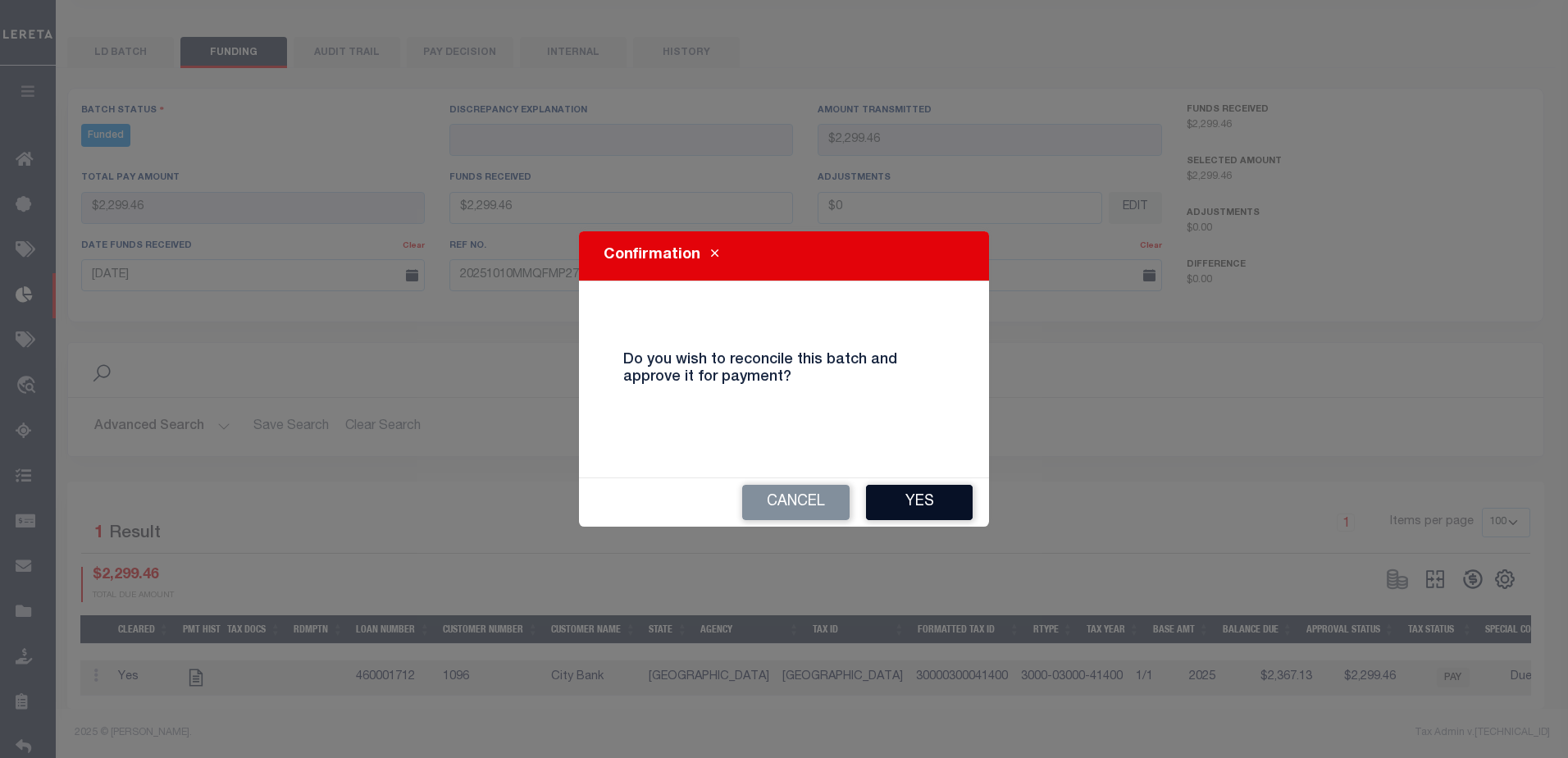
click at [954, 506] on button "Yes" at bounding box center [919, 503] width 107 height 35
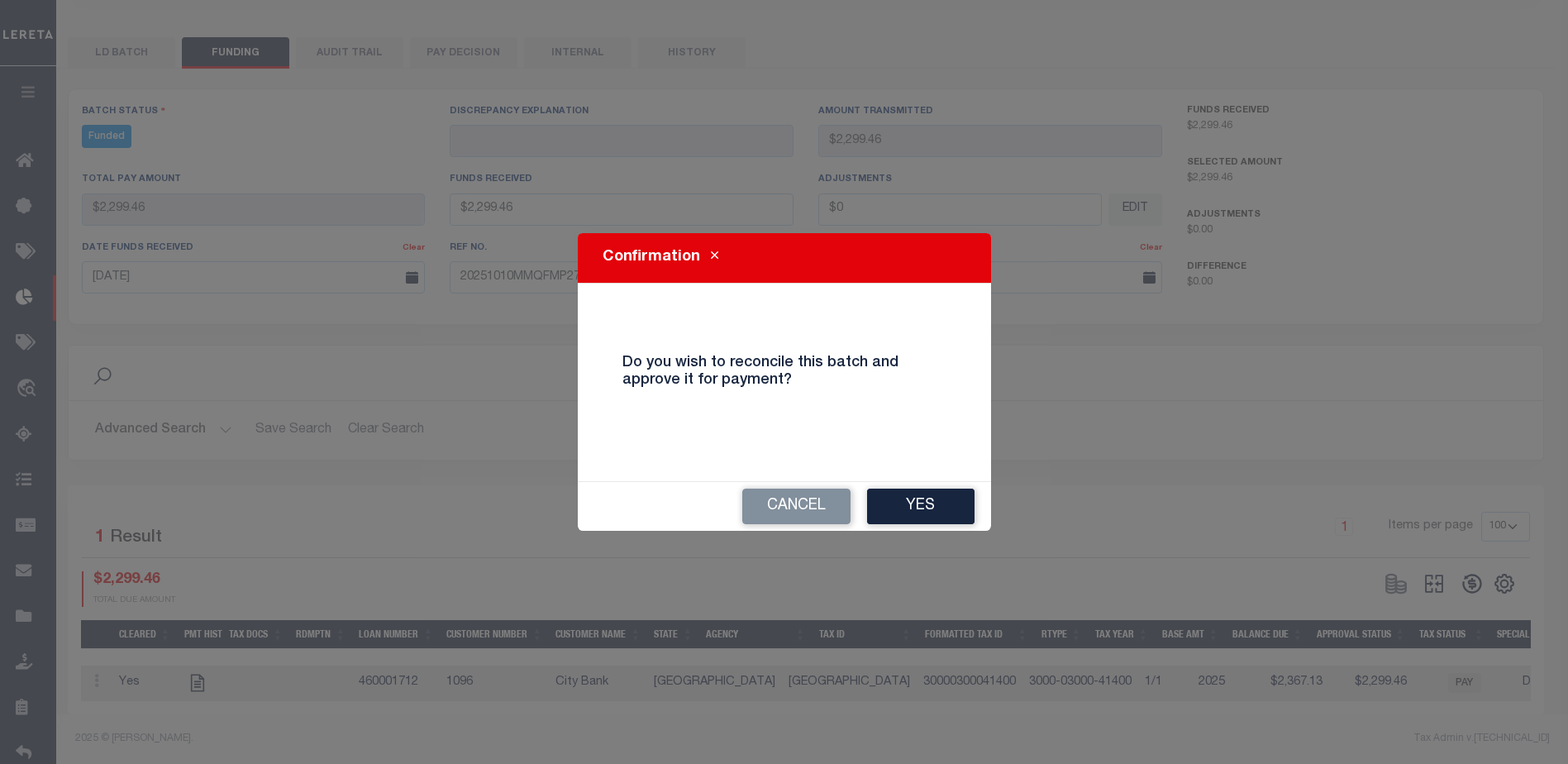
type input "$2,299.46"
type input "$0"
select select "100"
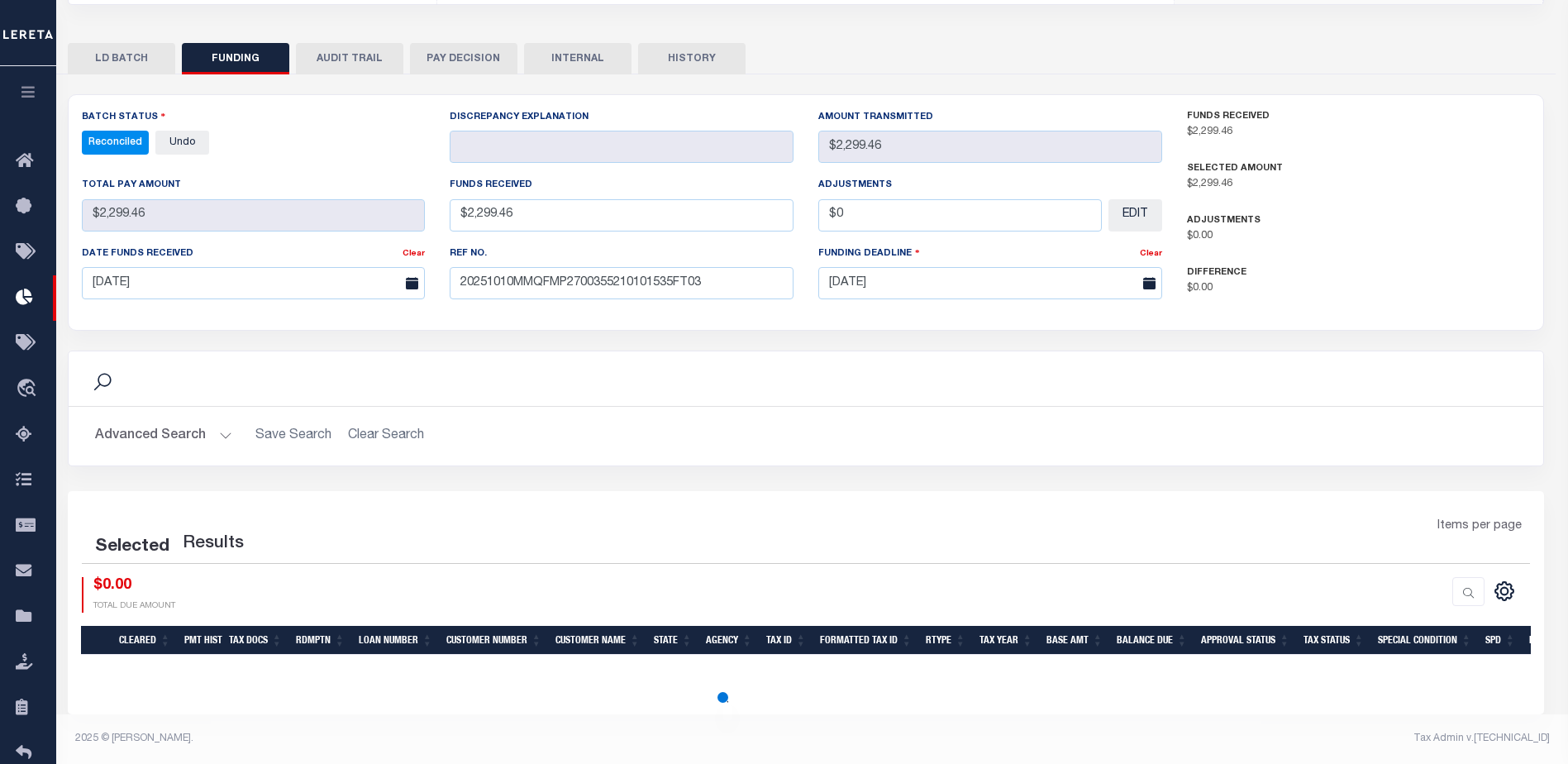
select select "100"
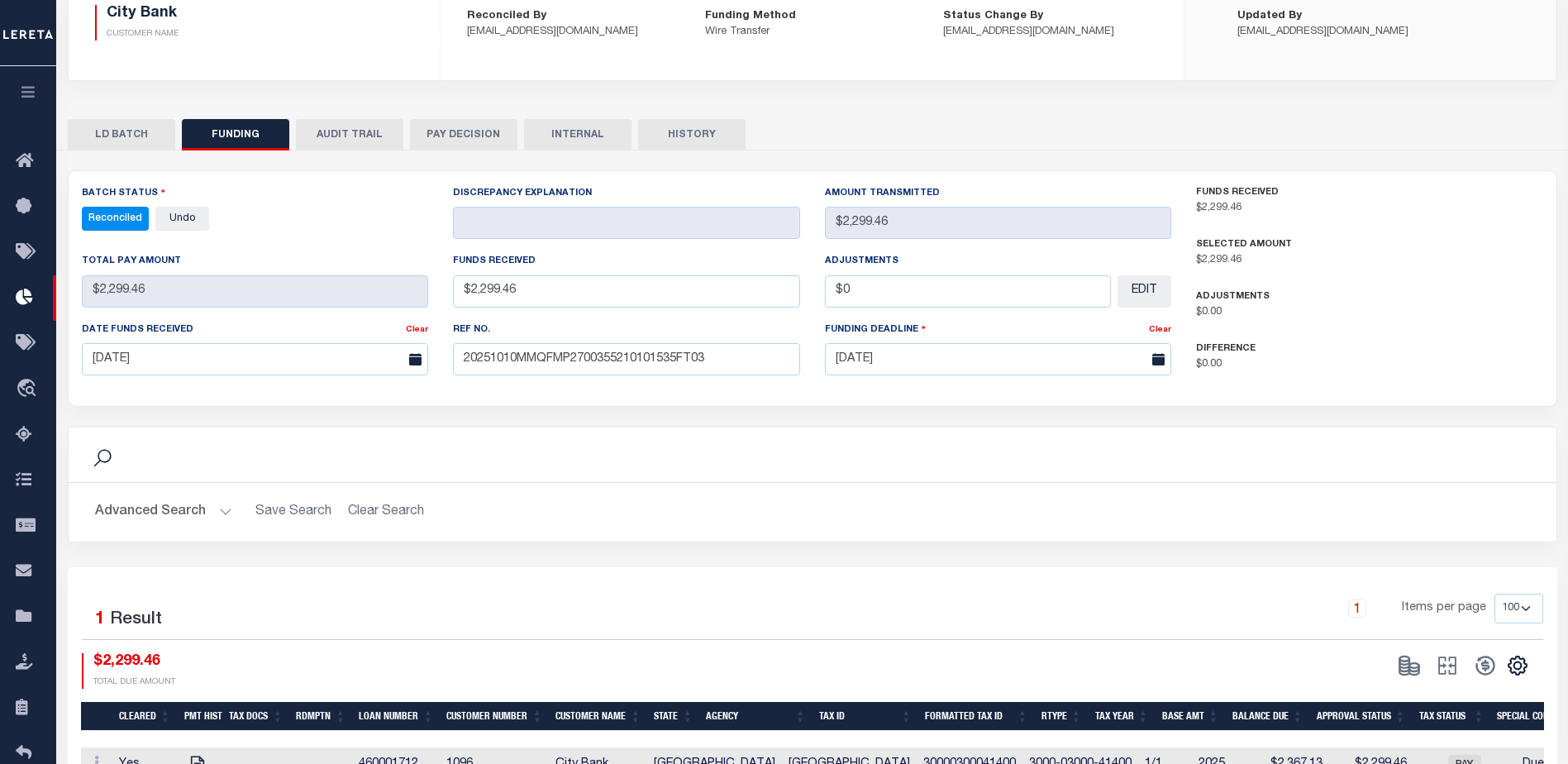
scroll to position [0, 0]
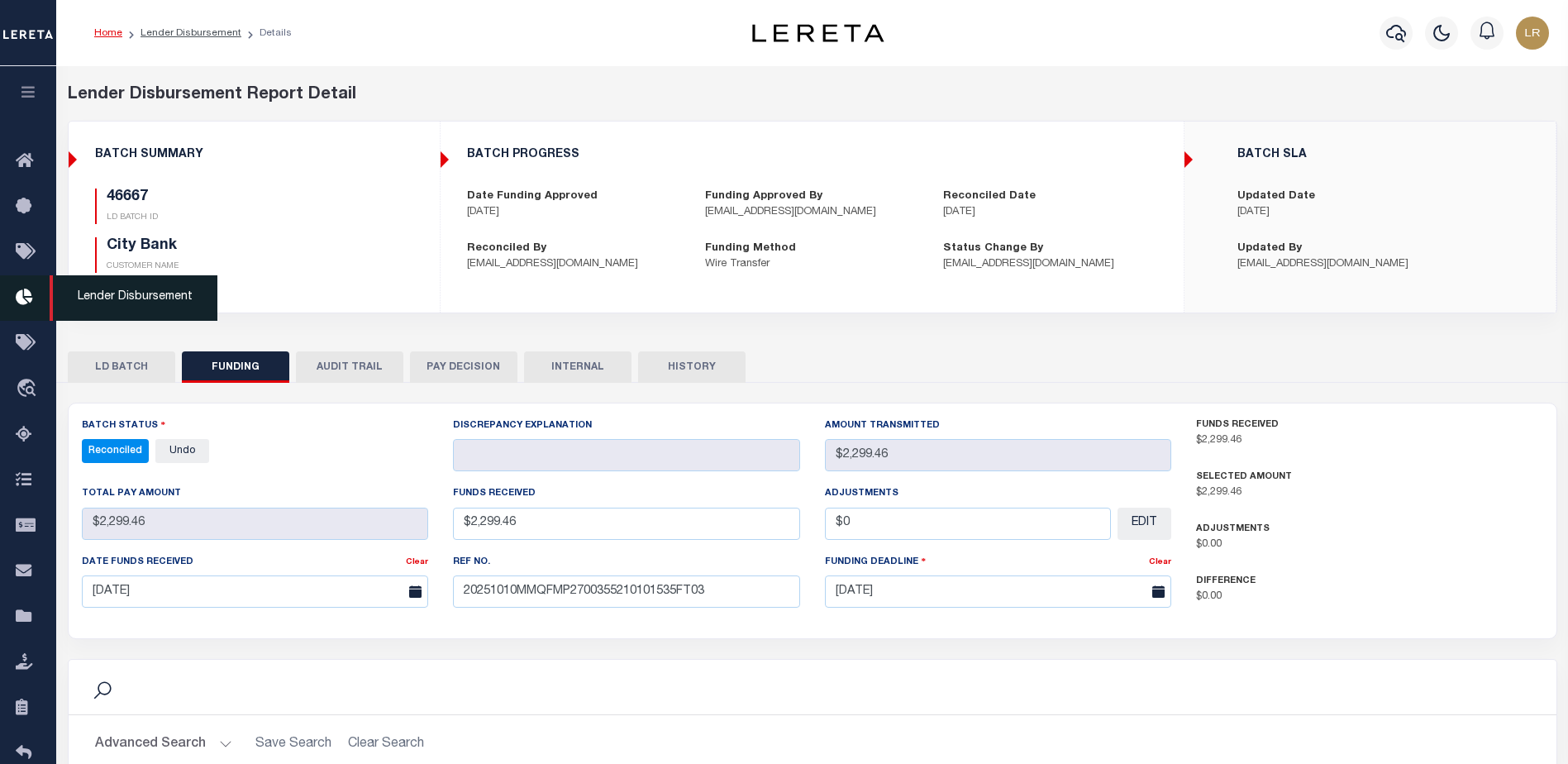
click at [28, 307] on icon at bounding box center [29, 297] width 27 height 20
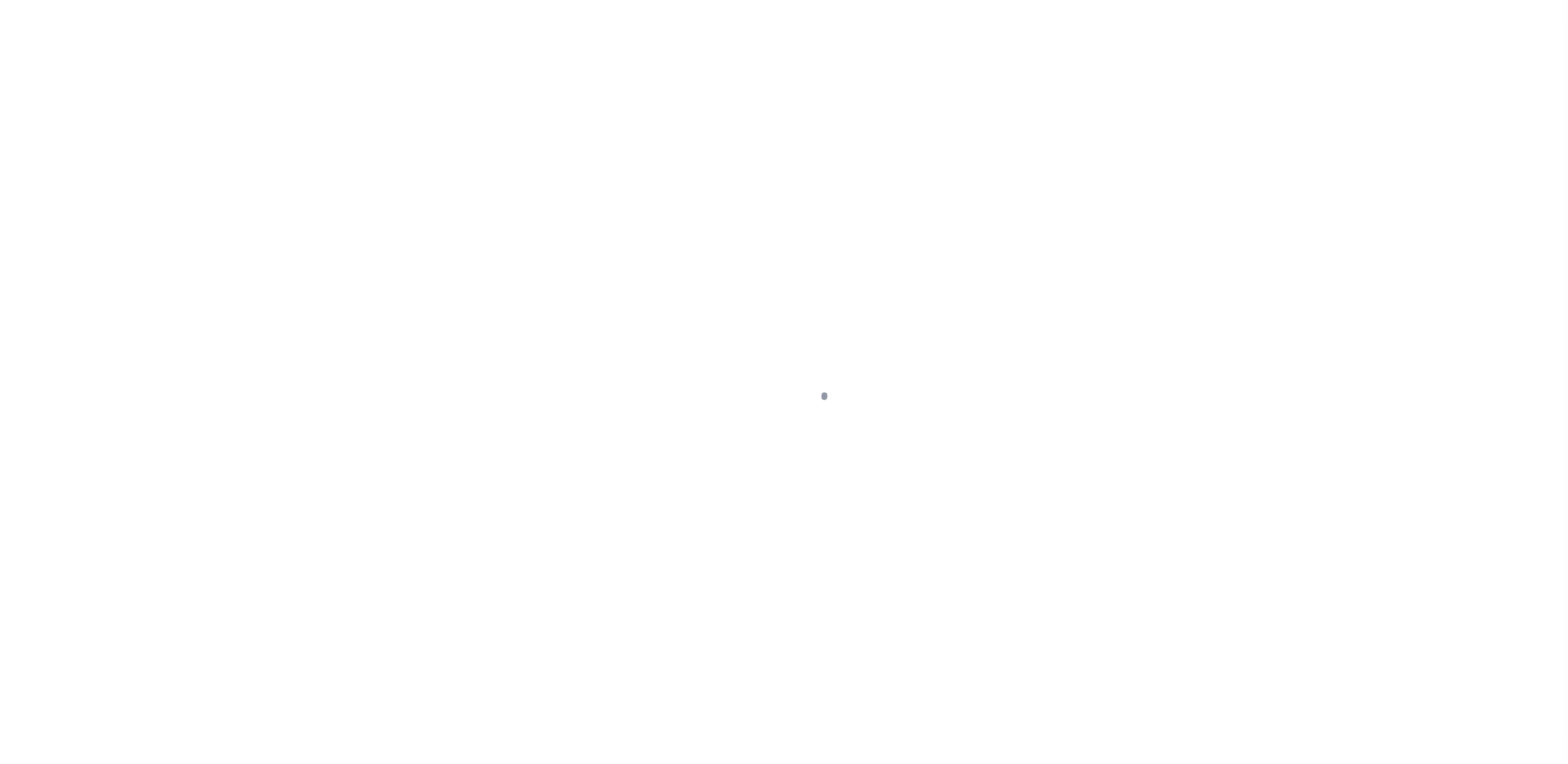
scroll to position [29, 0]
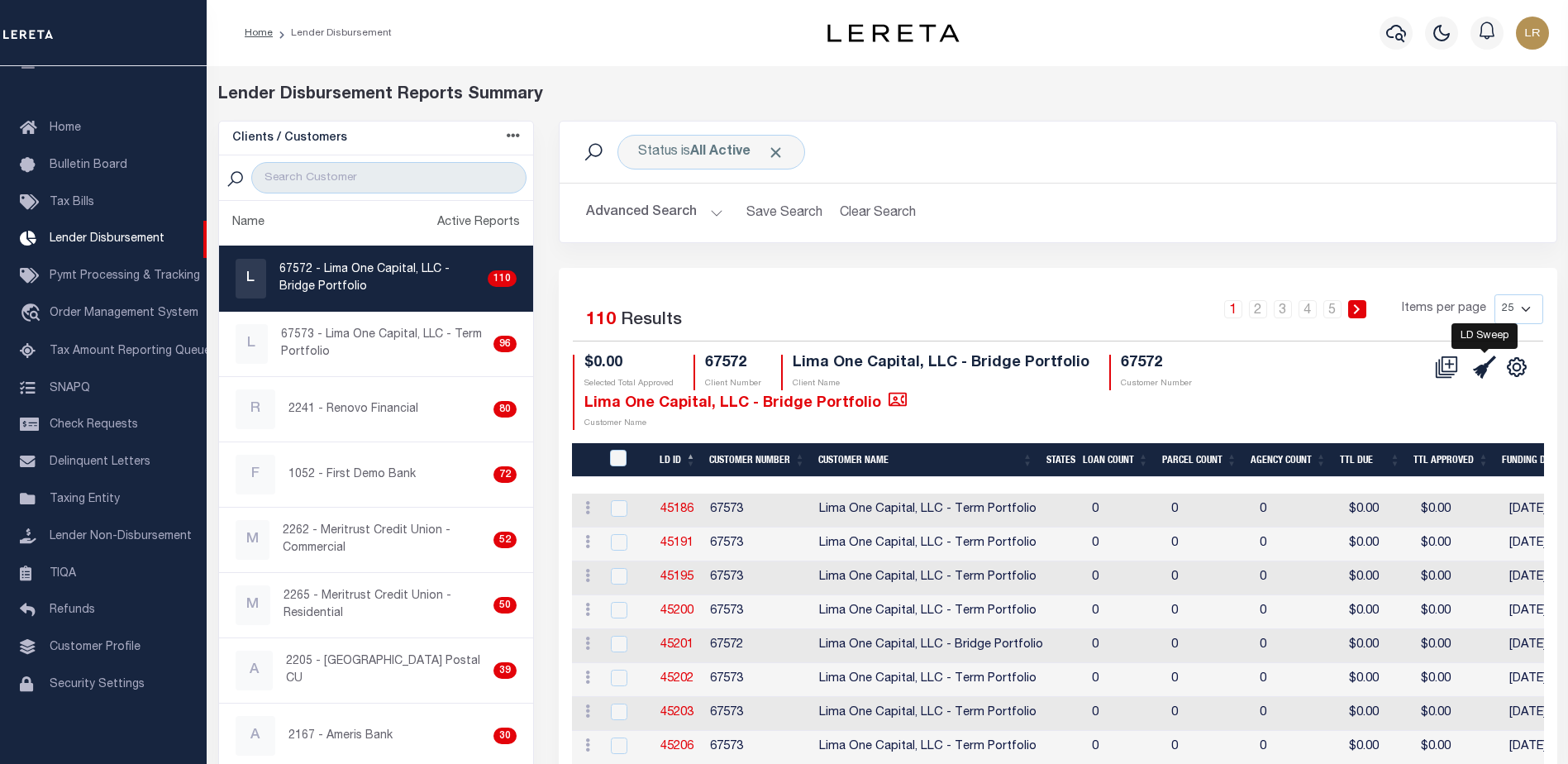
click at [1483, 364] on icon at bounding box center [1484, 367] width 23 height 23
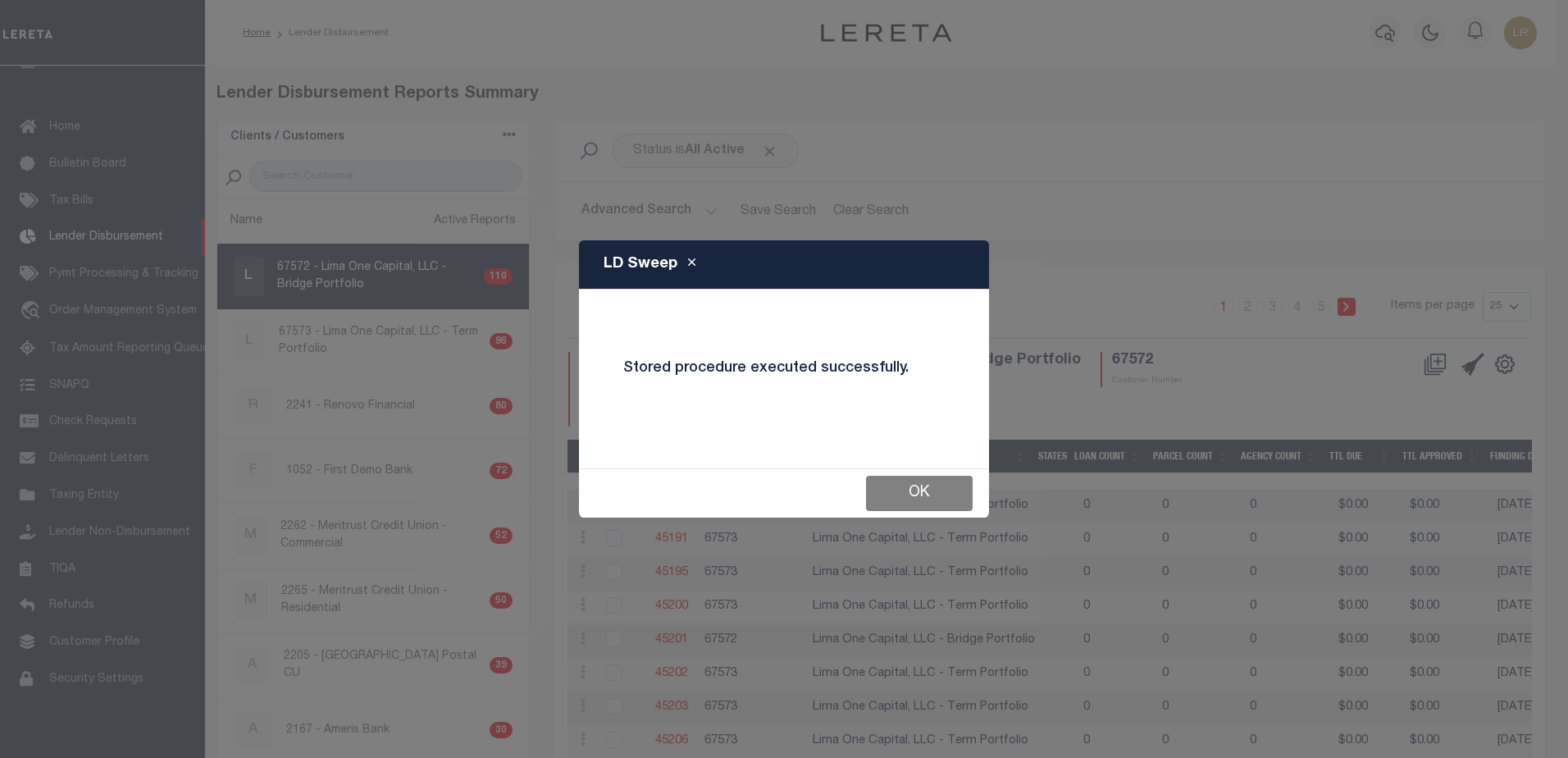
click at [949, 497] on button "OK" at bounding box center [919, 494] width 107 height 35
